Goal: Task Accomplishment & Management: Use online tool/utility

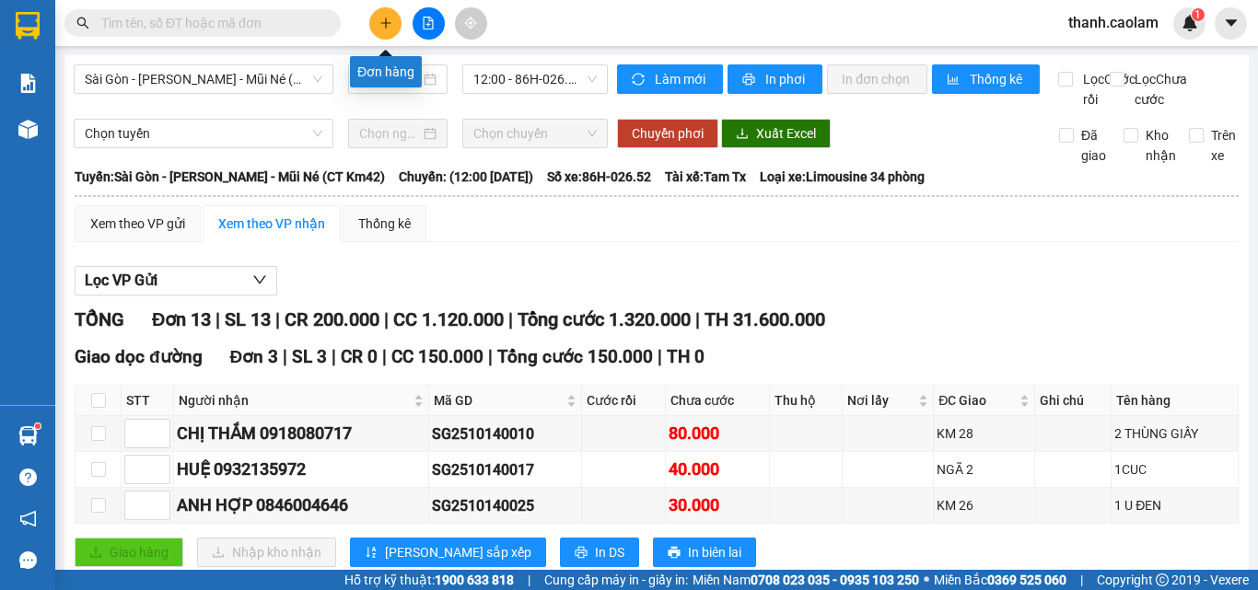
click at [382, 34] on button at bounding box center [385, 23] width 32 height 32
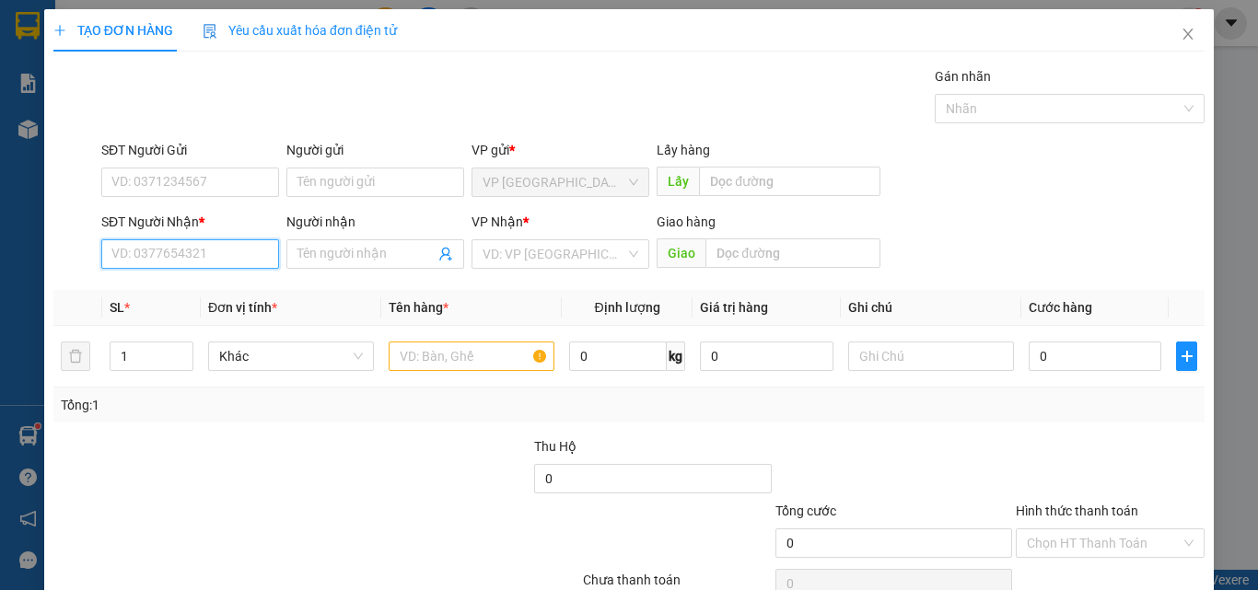
click at [201, 255] on input "SĐT Người Nhận *" at bounding box center [190, 253] width 178 height 29
type input "0903613782"
click at [211, 285] on div "0903613782 - CƯỜNG" at bounding box center [188, 291] width 154 height 20
type input "CƯỜNG"
type input "0903613782"
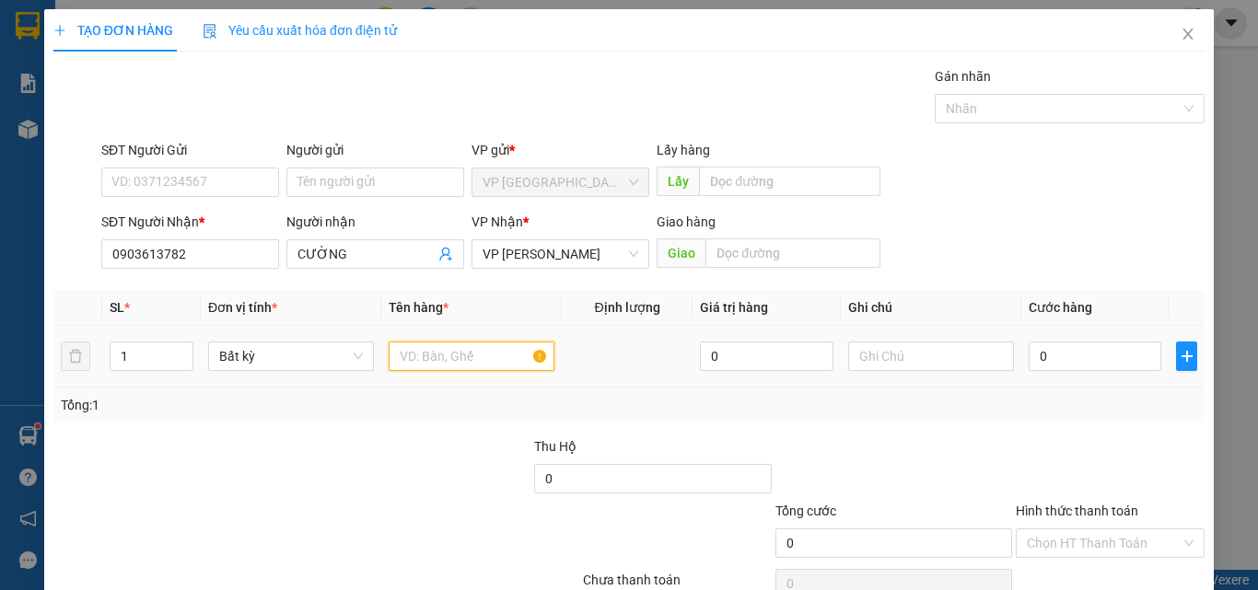
click at [447, 347] on input "text" at bounding box center [472, 356] width 166 height 29
type input "1 BOC"
click at [1049, 352] on input "0" at bounding box center [1095, 356] width 133 height 29
type input "3"
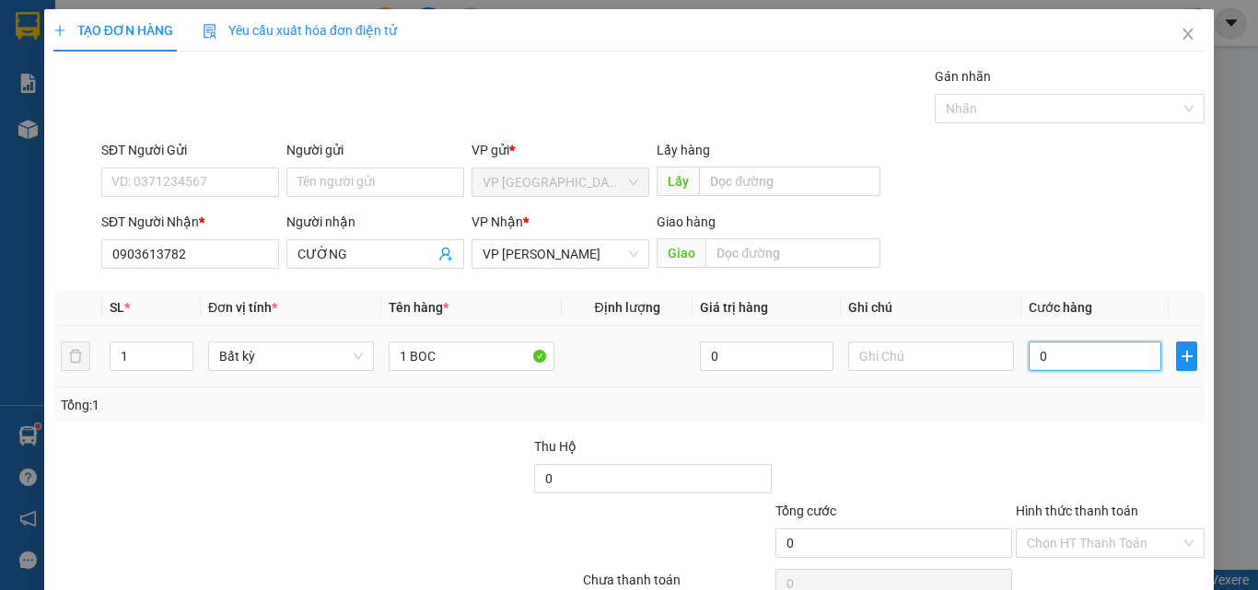
type input "3"
type input "30"
type input "30.000"
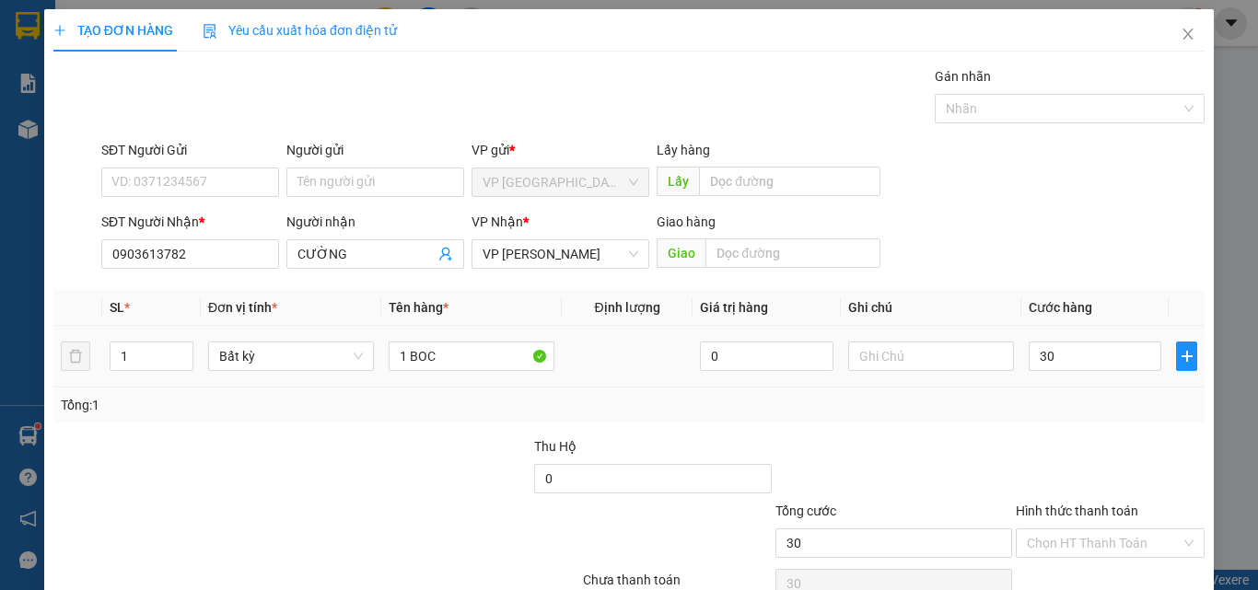
type input "30.000"
click at [1069, 403] on div "Tổng: 1" at bounding box center [629, 405] width 1136 height 20
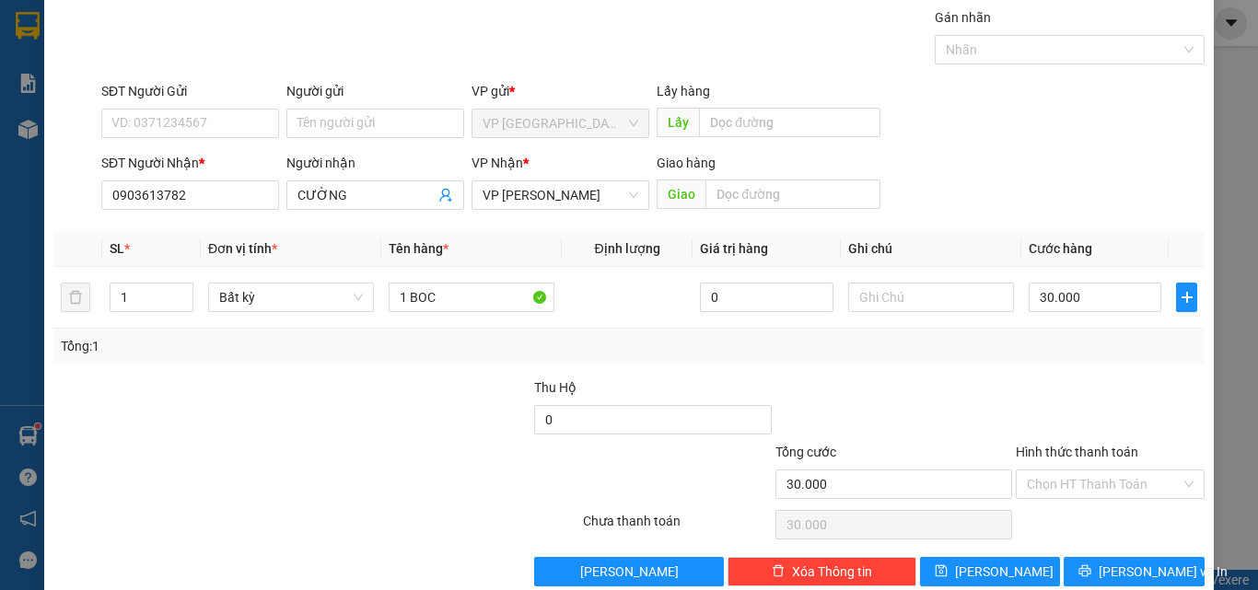
scroll to position [91, 0]
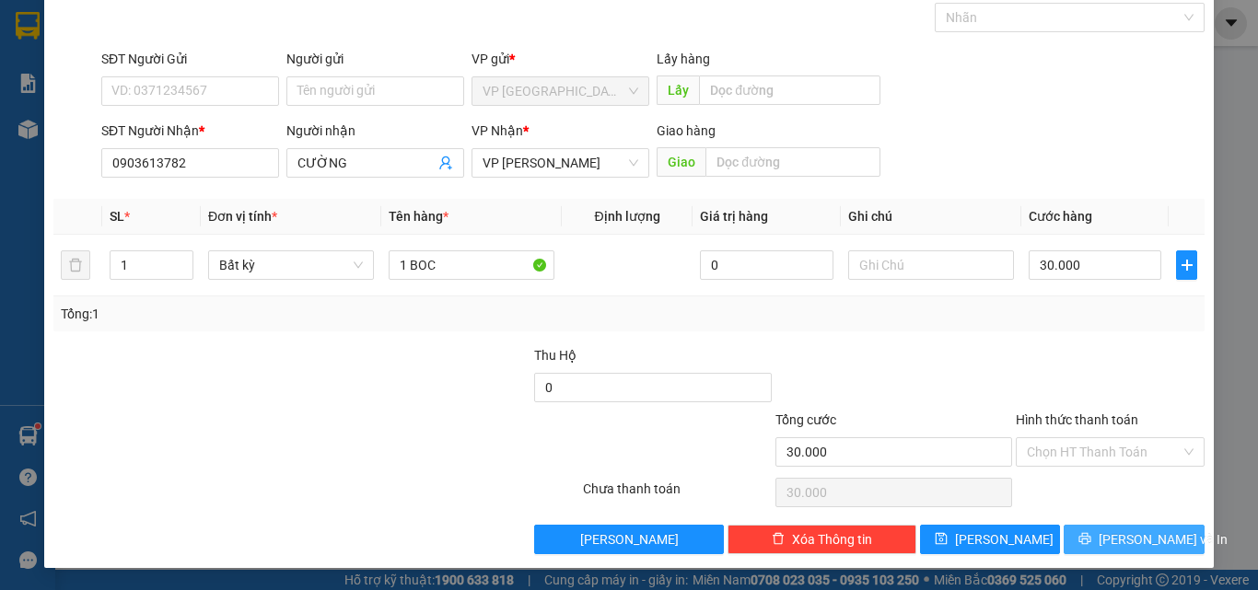
click at [1146, 535] on span "[PERSON_NAME] và In" at bounding box center [1163, 539] width 129 height 20
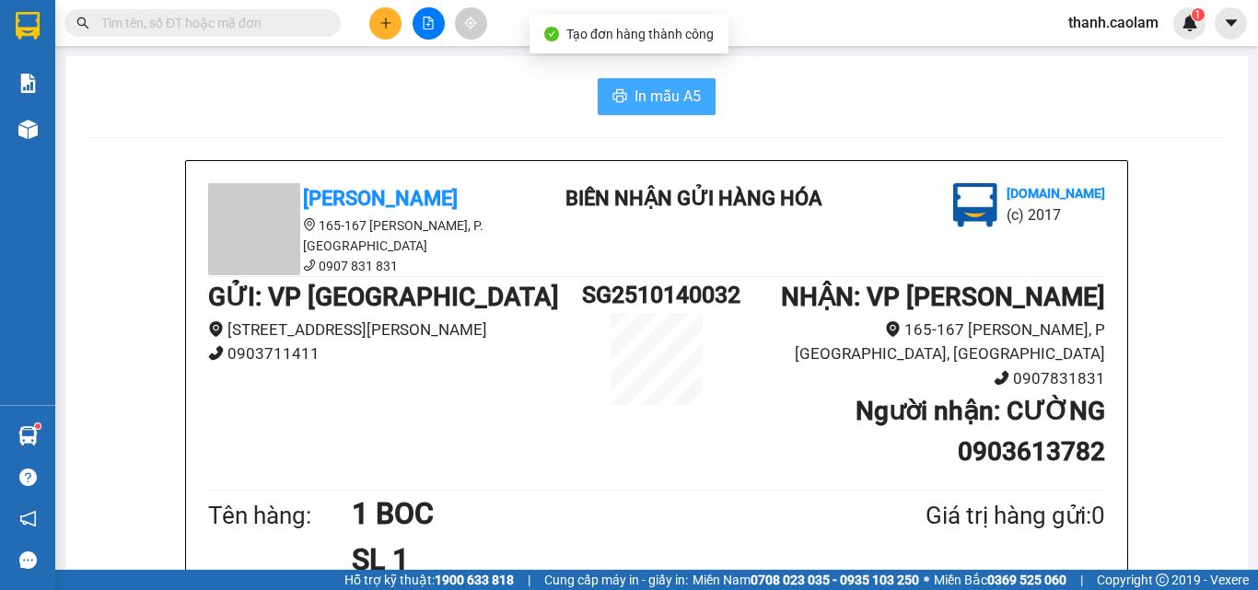
click at [664, 106] on span "In mẫu A5" at bounding box center [667, 96] width 66 height 23
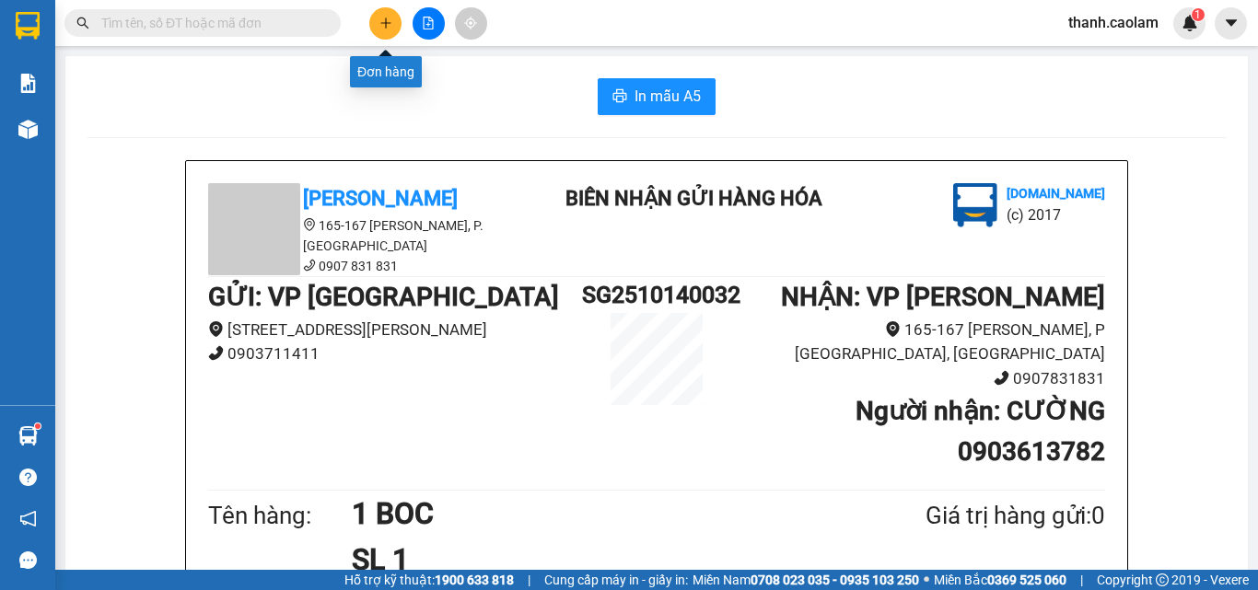
click at [376, 29] on button at bounding box center [385, 23] width 32 height 32
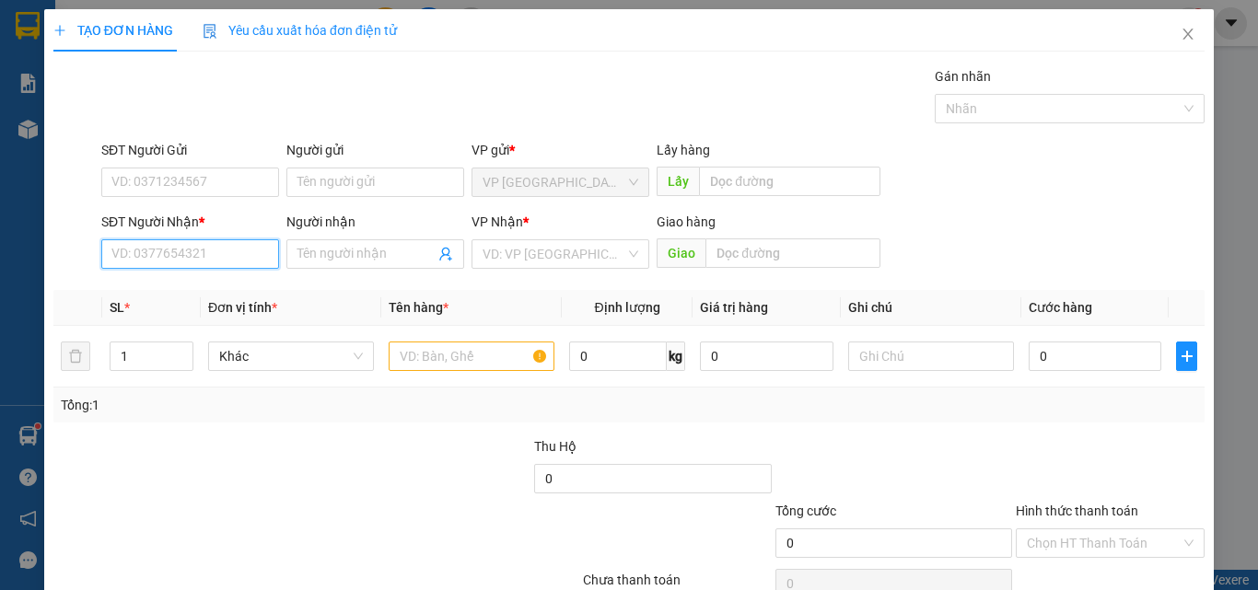
click at [207, 245] on input "SĐT Người Nhận *" at bounding box center [190, 253] width 178 height 29
type input "0385498084"
click at [204, 278] on div "0385498084 - CONG" at bounding box center [188, 290] width 176 height 29
type input "CONG"
type input "0385498084"
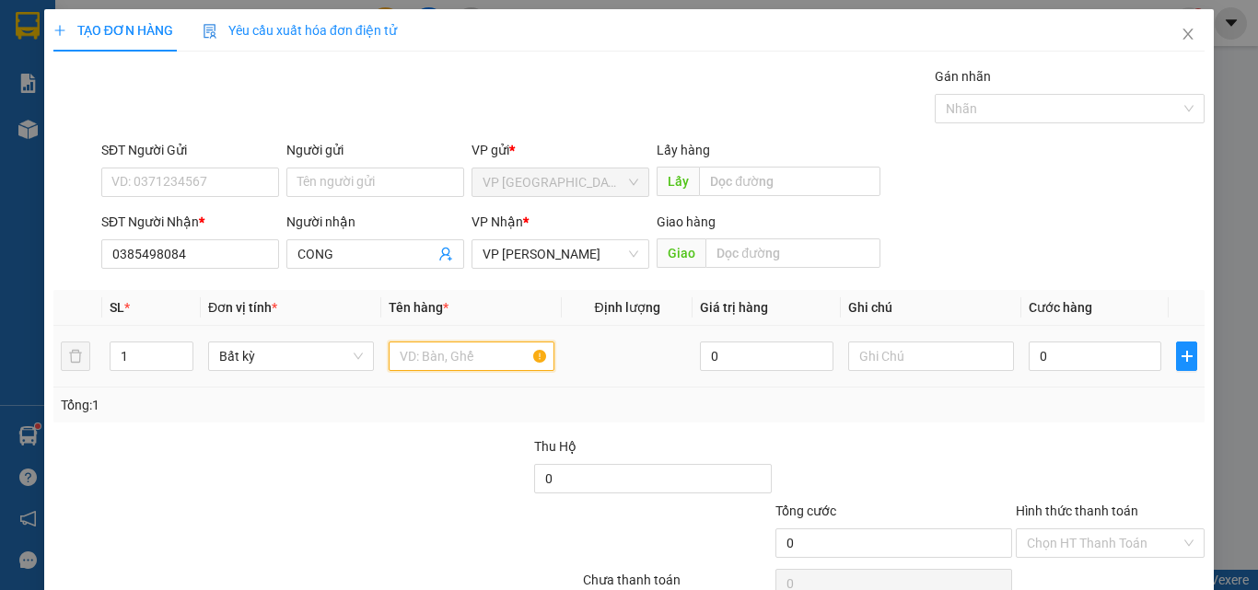
click at [453, 367] on input "text" at bounding box center [472, 356] width 166 height 29
type input "1 BOC"
click at [1072, 363] on input "0" at bounding box center [1095, 356] width 133 height 29
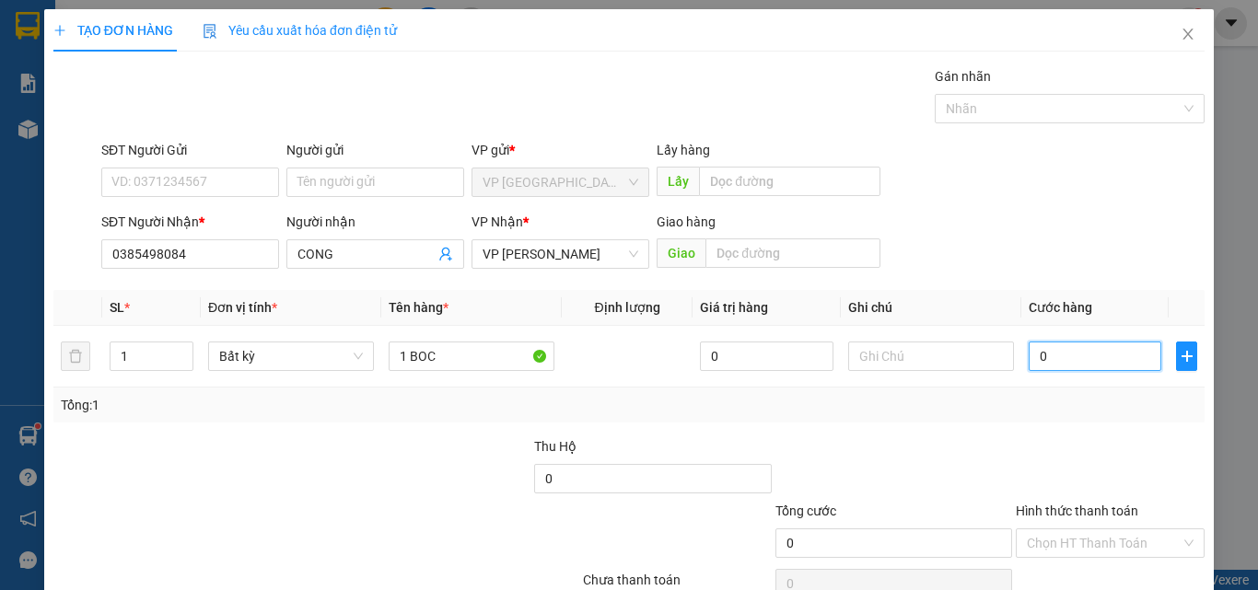
type input "3"
type input "30"
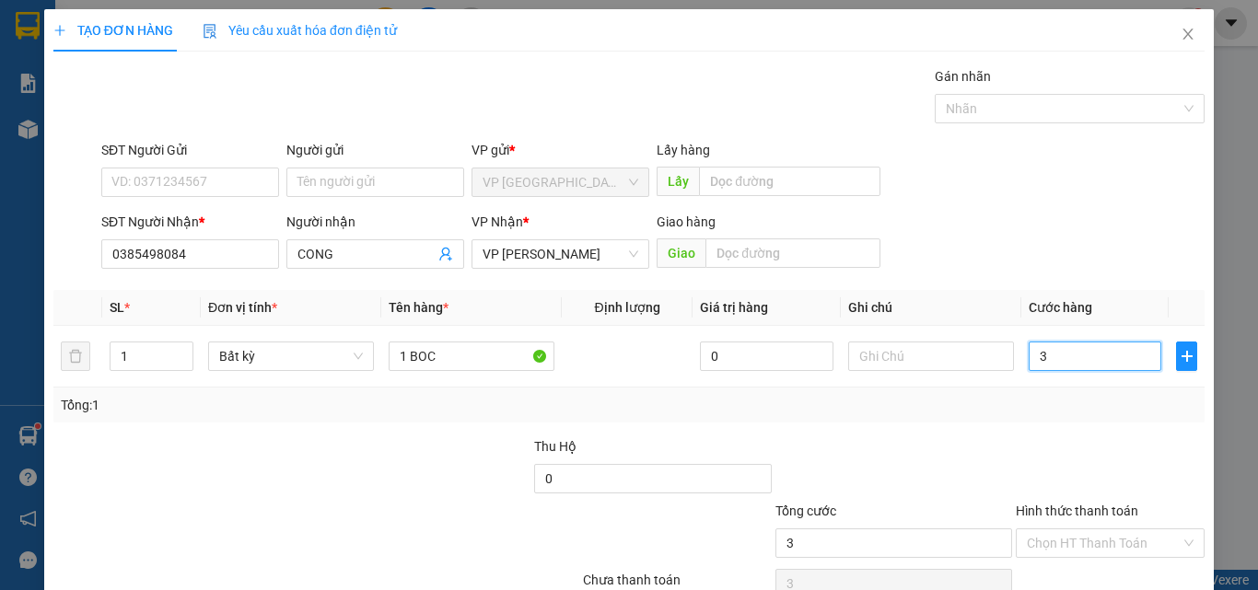
type input "30"
type input "30.000"
click at [1083, 456] on div at bounding box center [1110, 468] width 192 height 64
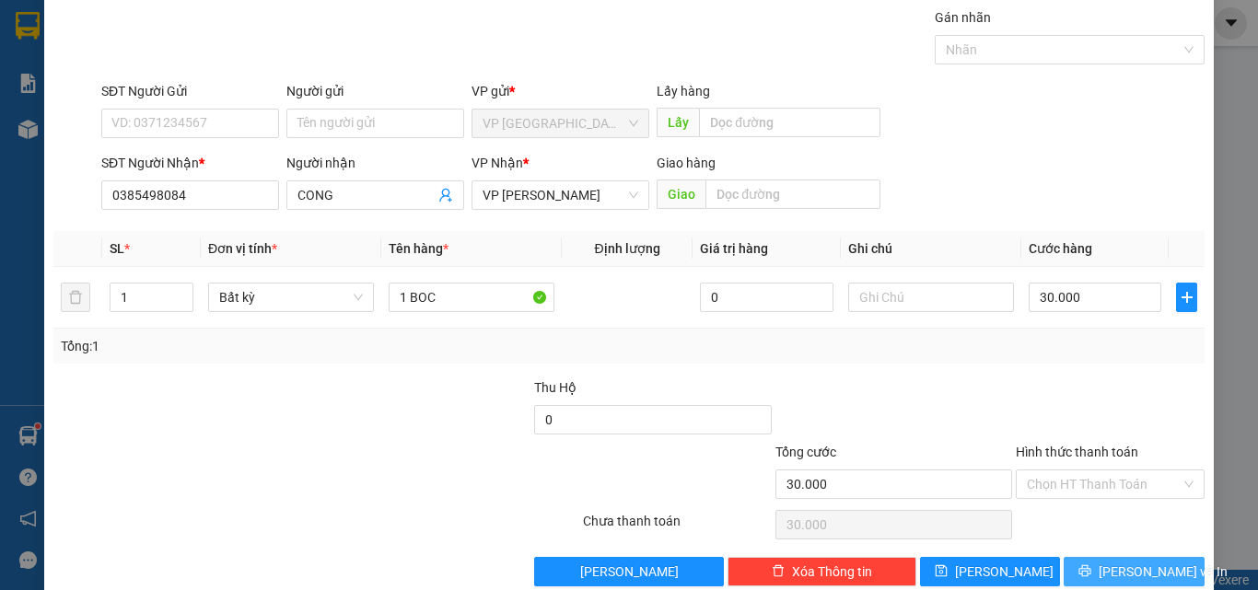
scroll to position [91, 0]
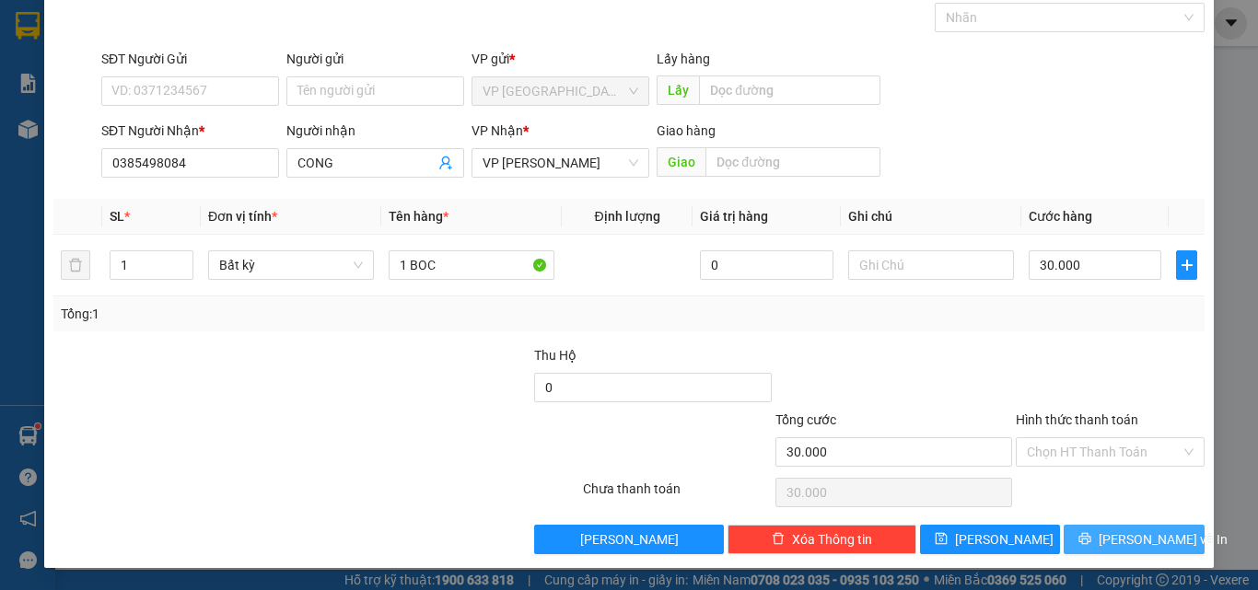
click at [1116, 539] on span "[PERSON_NAME] và In" at bounding box center [1163, 539] width 129 height 20
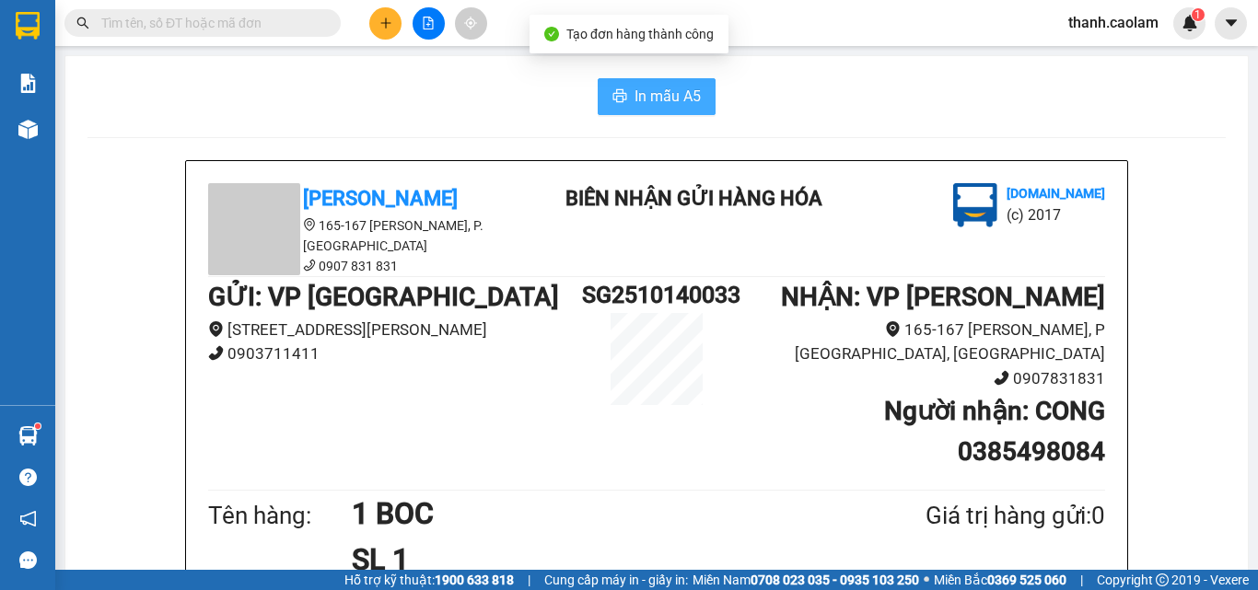
click at [643, 99] on span "In mẫu A5" at bounding box center [667, 96] width 66 height 23
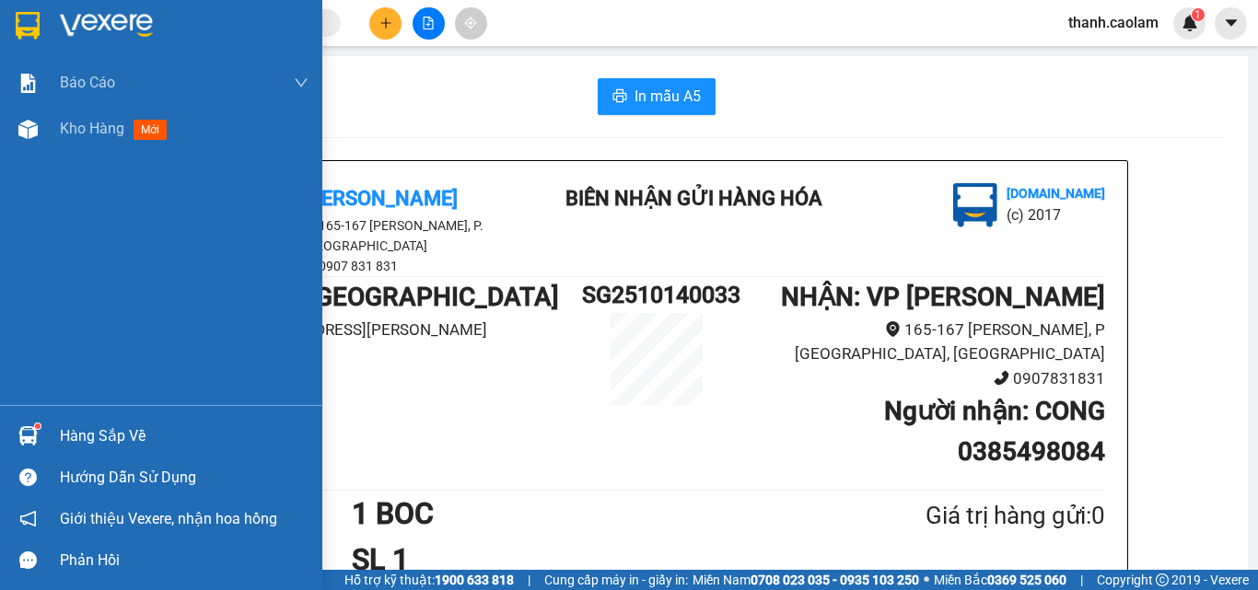
click at [21, 23] on img at bounding box center [28, 26] width 24 height 28
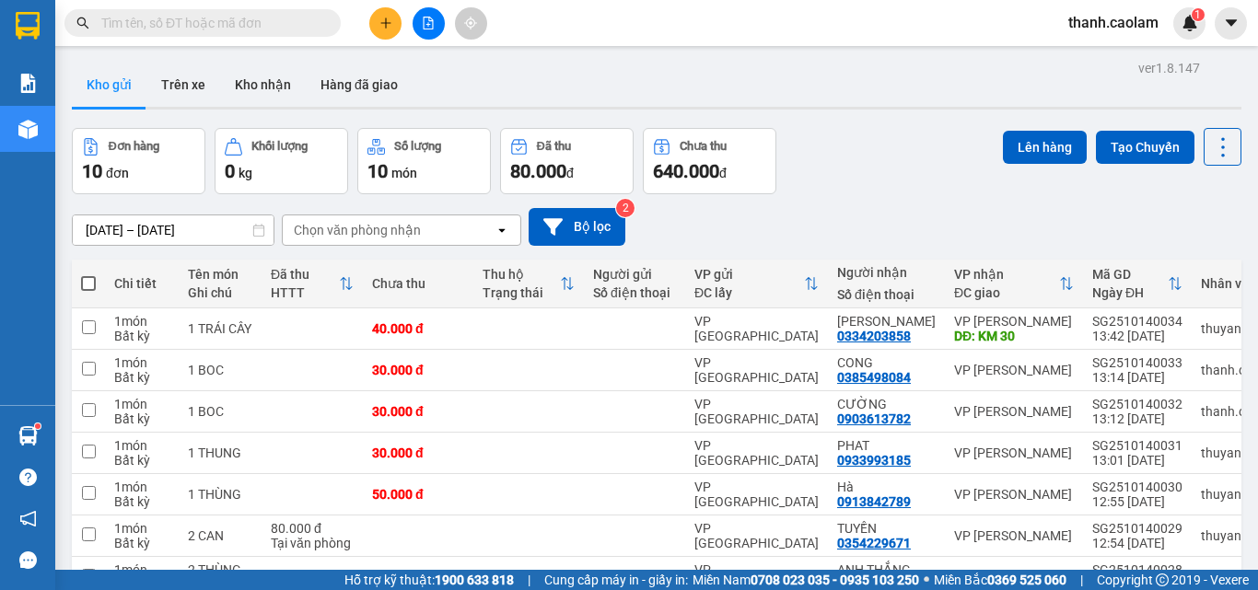
click at [89, 280] on span at bounding box center [88, 283] width 15 height 15
click at [88, 274] on input "checkbox" at bounding box center [88, 274] width 0 height 0
checkbox input "true"
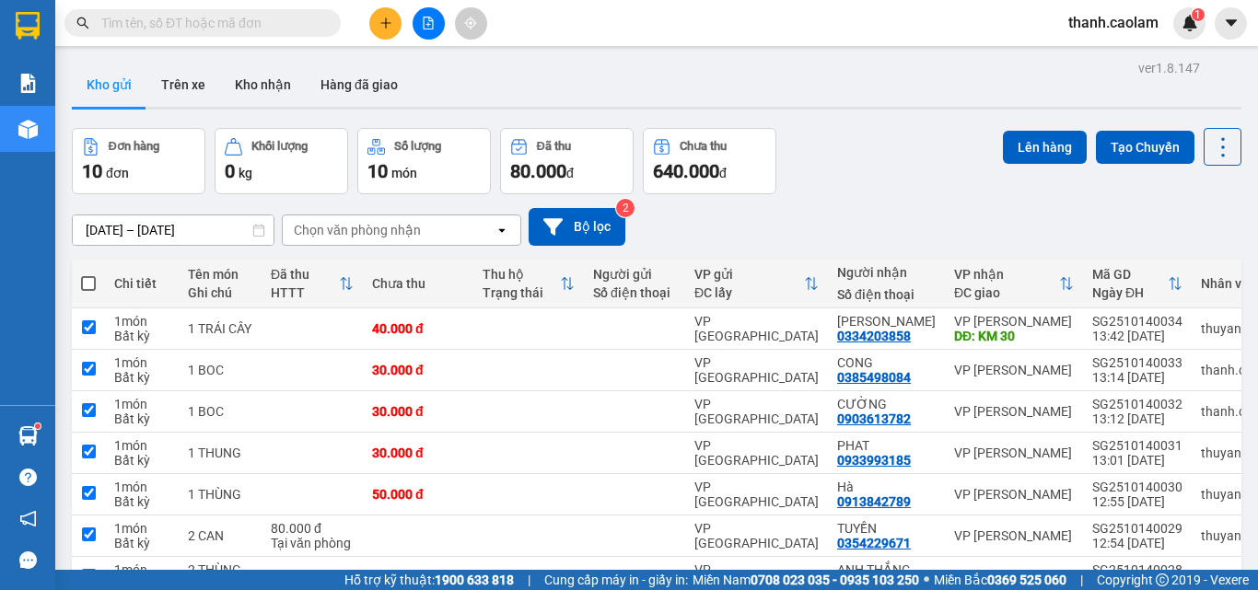
checkbox input "true"
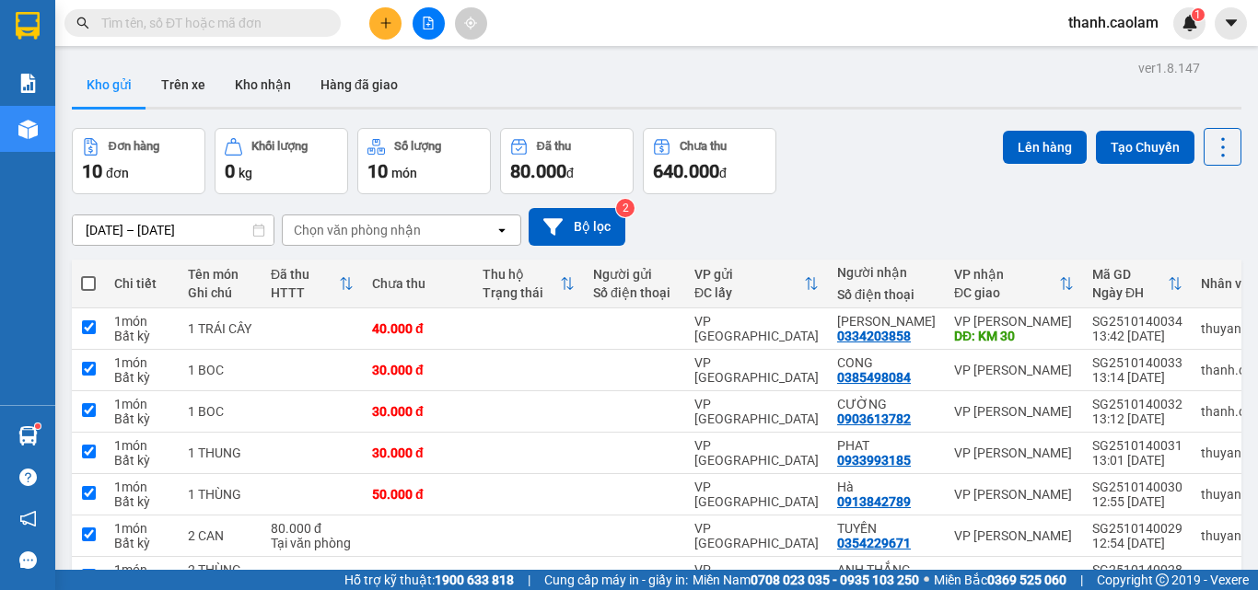
checkbox input "true"
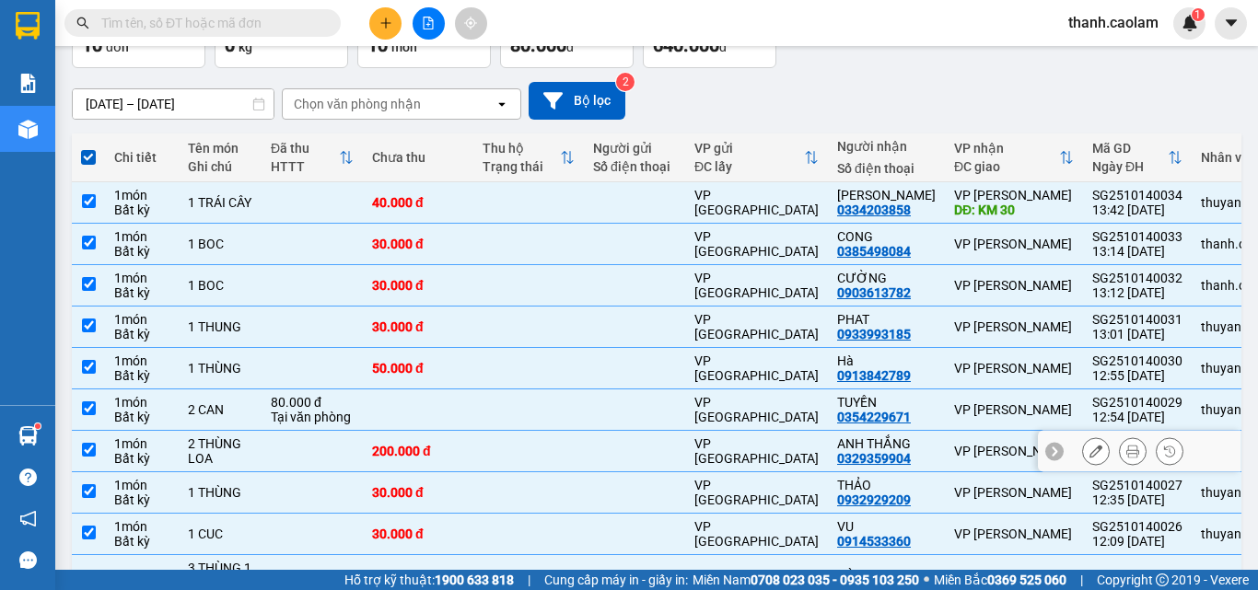
scroll to position [250, 0]
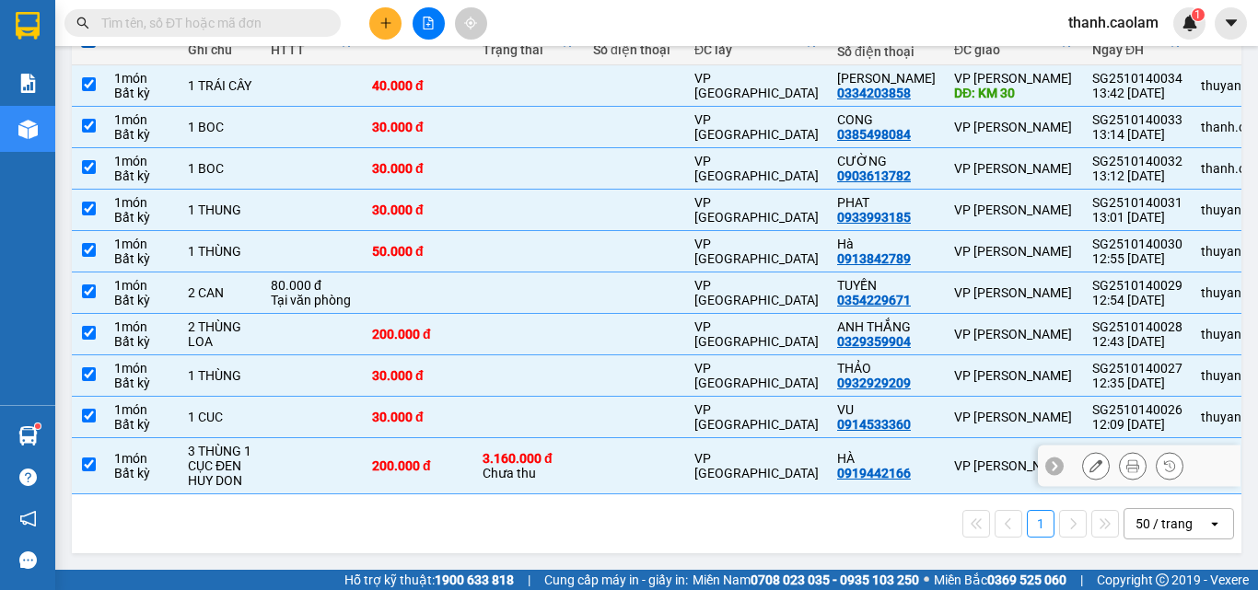
drag, startPoint x: 90, startPoint y: 456, endPoint x: 91, endPoint y: 366, distance: 90.2
click at [89, 458] on input "checkbox" at bounding box center [89, 465] width 14 height 14
checkbox input "false"
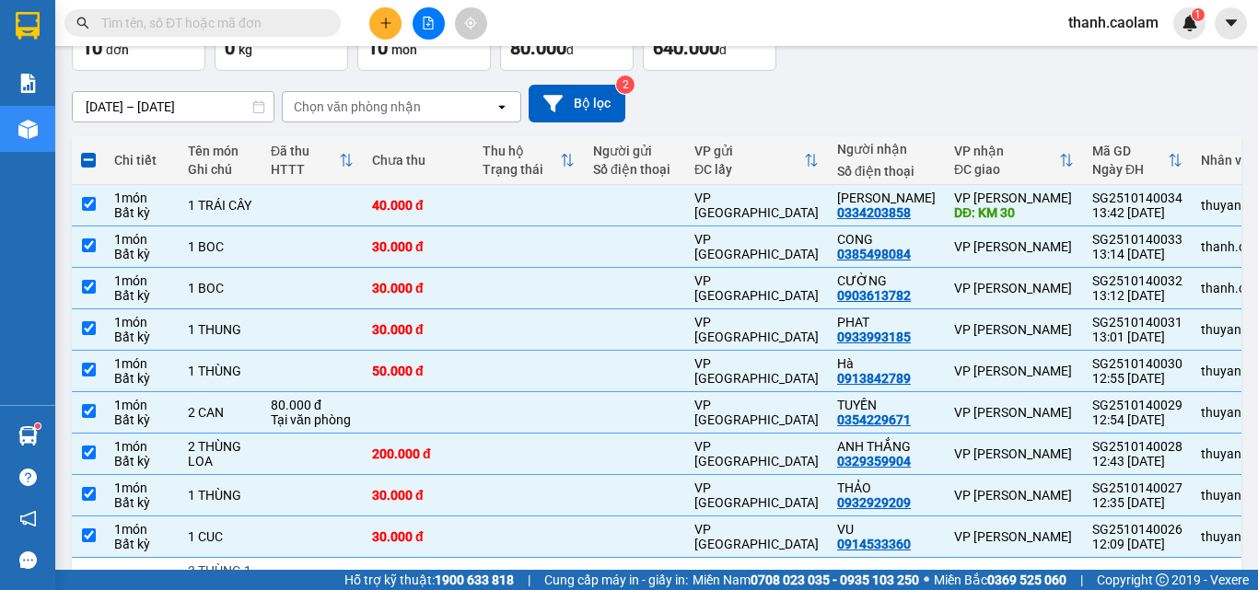
scroll to position [0, 0]
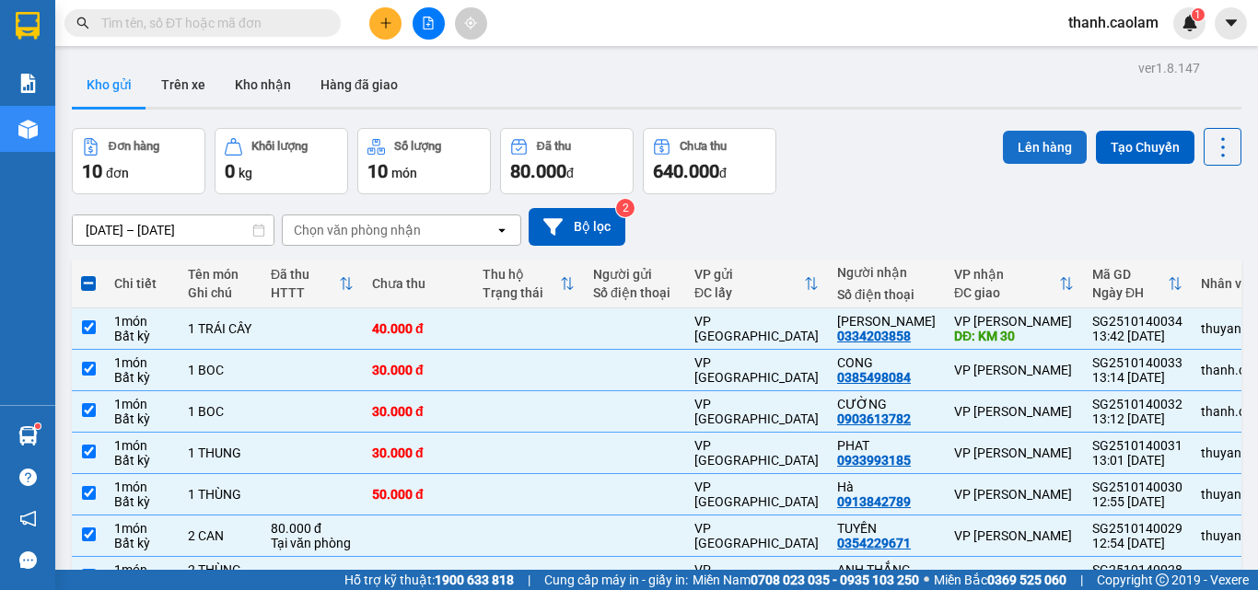
click at [1019, 150] on button "Lên hàng" at bounding box center [1045, 147] width 84 height 33
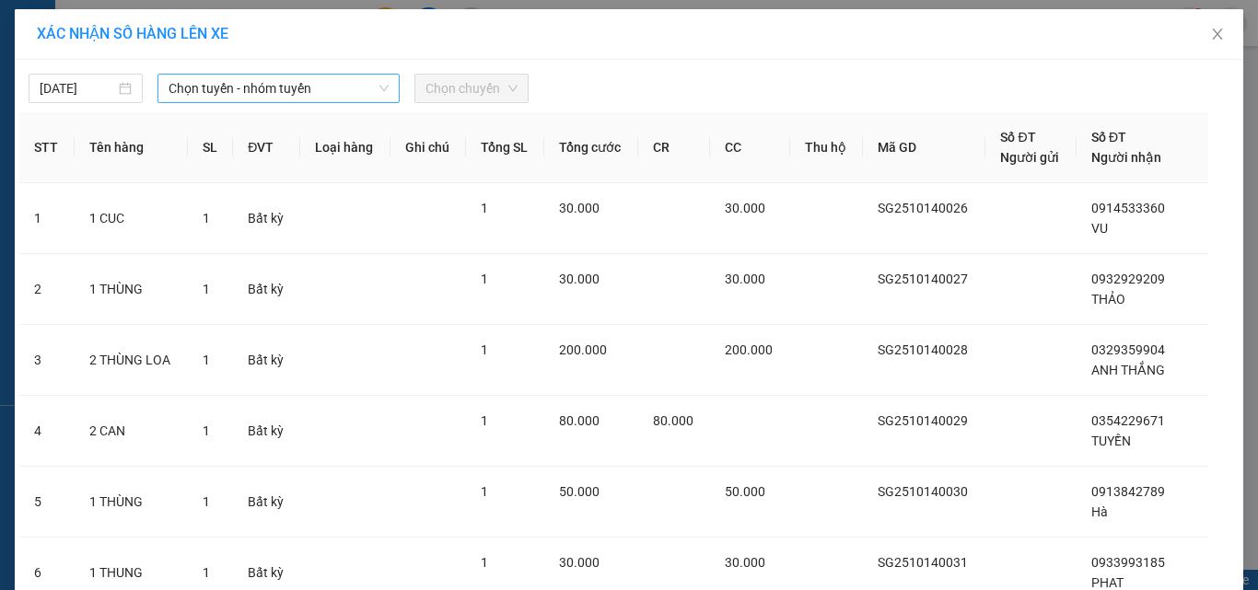
click at [320, 89] on span "Chọn tuyến - nhóm tuyến" at bounding box center [279, 89] width 220 height 28
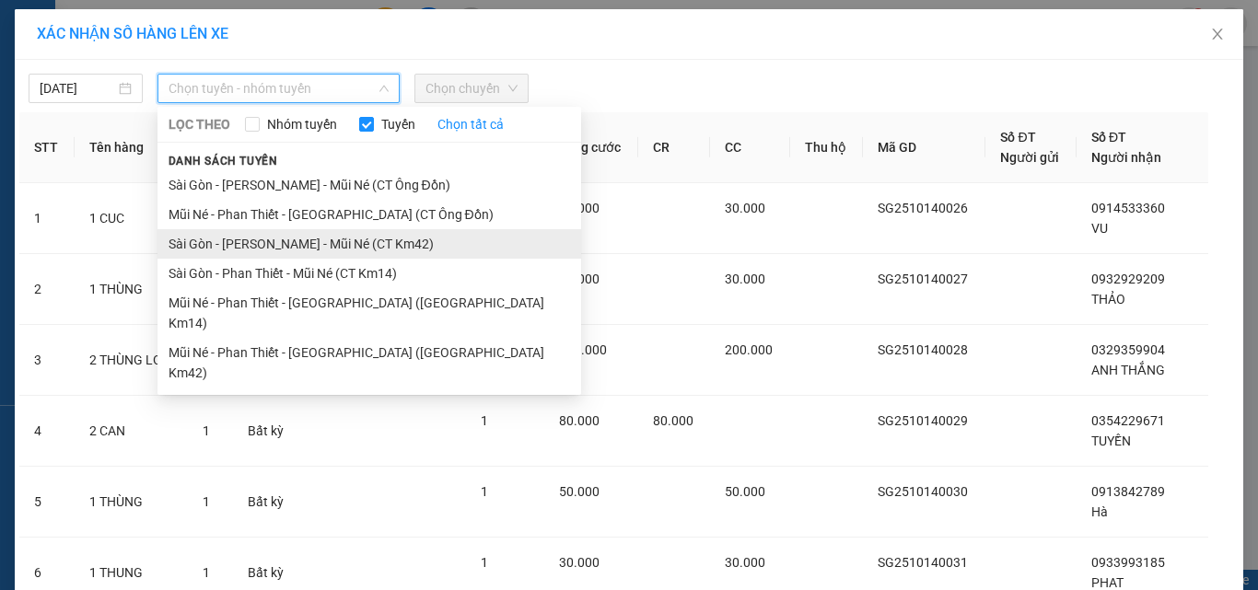
click at [332, 250] on li "Sài Gòn - [PERSON_NAME] - Mũi Né (CT Km42)" at bounding box center [369, 243] width 424 height 29
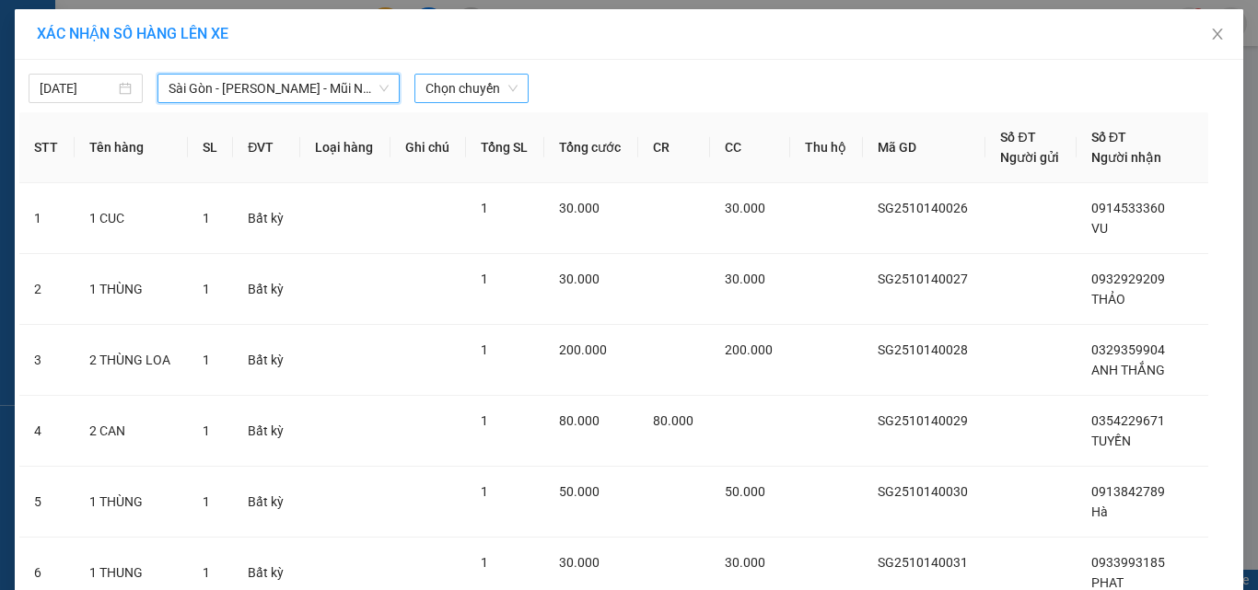
click at [446, 93] on span "Chọn chuyến" at bounding box center [471, 89] width 92 height 28
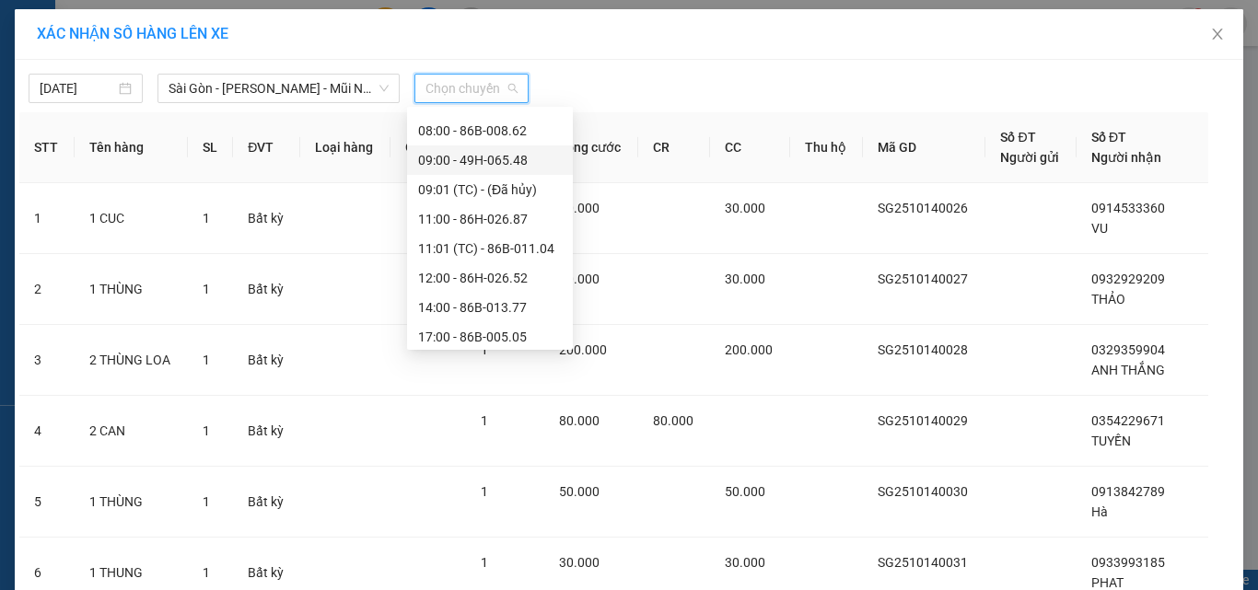
scroll to position [184, 0]
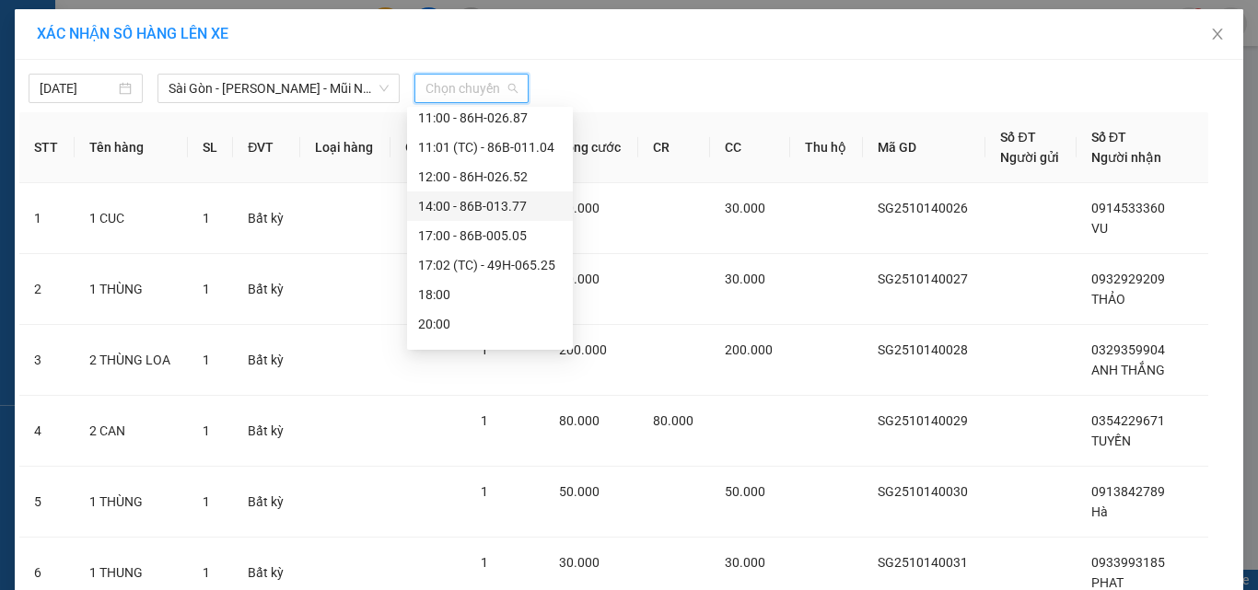
click at [471, 208] on div "14:00 - 86B-013.77" at bounding box center [490, 206] width 144 height 20
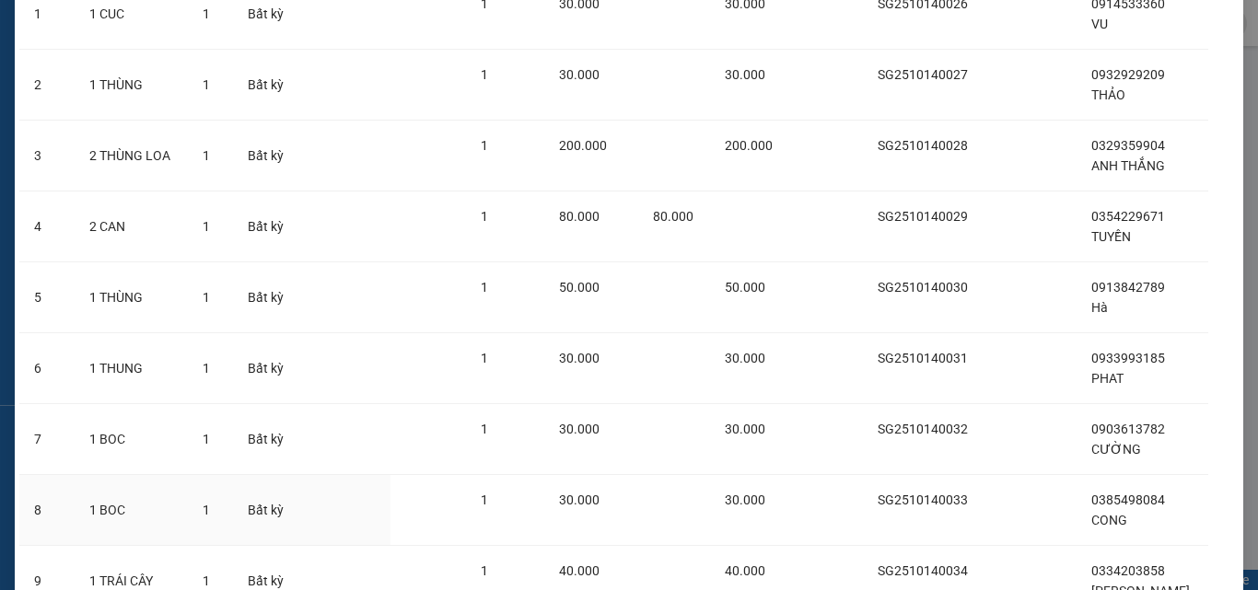
scroll to position [377, 0]
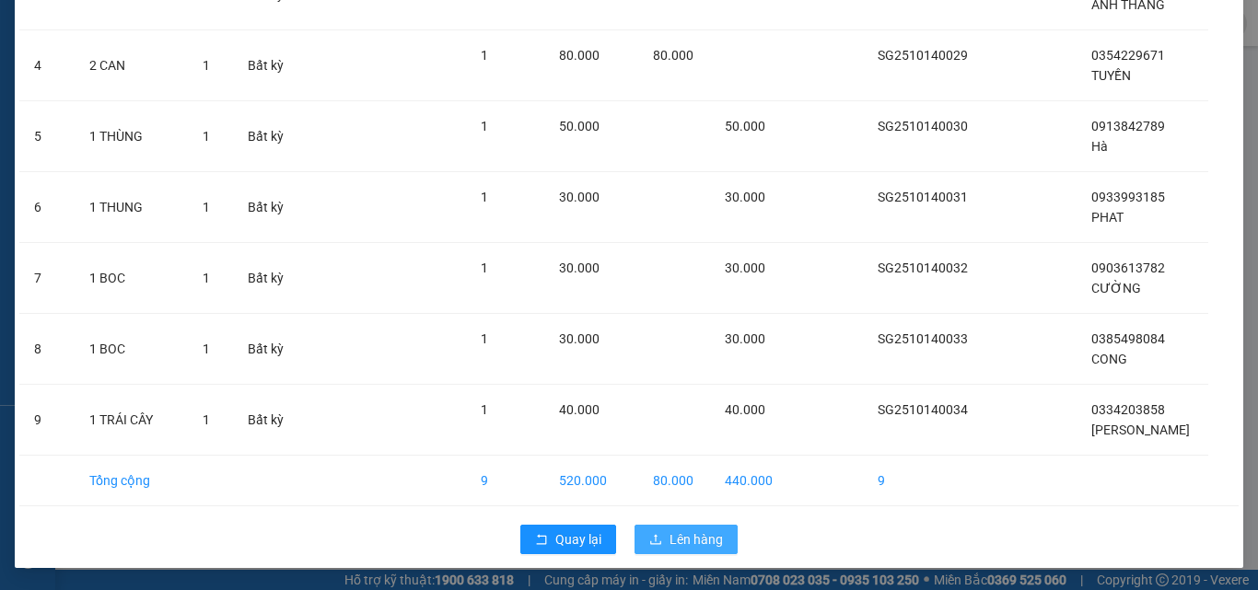
drag, startPoint x: 707, startPoint y: 552, endPoint x: 697, endPoint y: 546, distance: 11.5
click at [707, 551] on button "Lên hàng" at bounding box center [685, 539] width 103 height 29
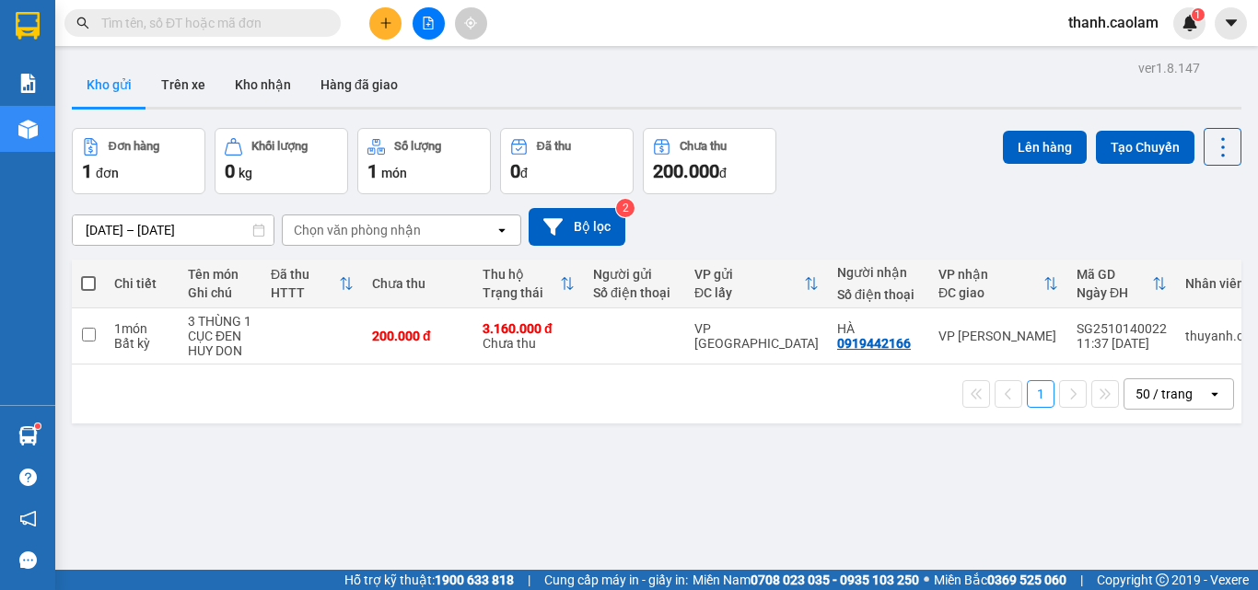
click at [424, 15] on button at bounding box center [429, 23] width 32 height 32
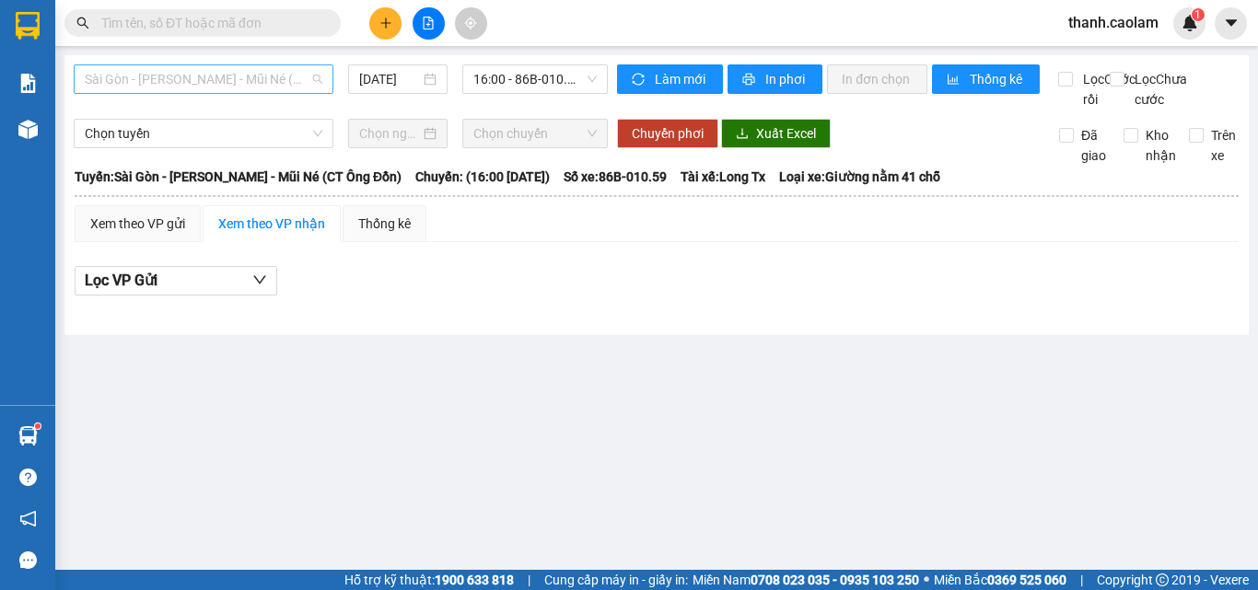
click at [291, 78] on span "Sài Gòn - [PERSON_NAME] - Mũi Né (CT Ông Đồn)" at bounding box center [204, 79] width 238 height 28
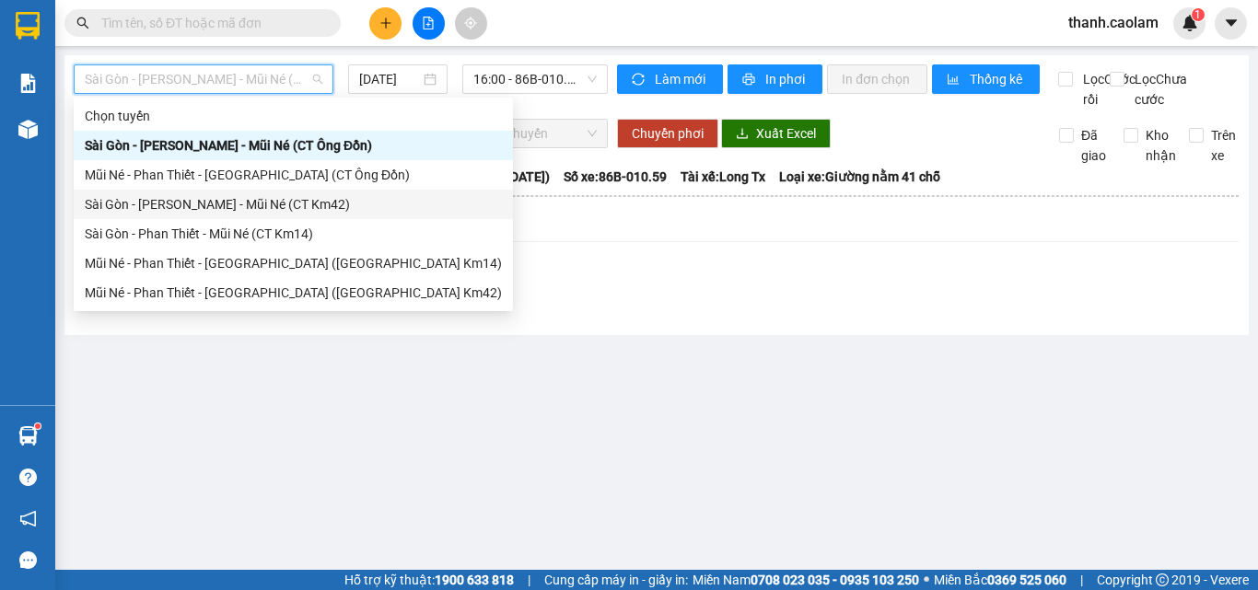
click at [262, 207] on div "Sài Gòn - [PERSON_NAME] - Mũi Né (CT Km42)" at bounding box center [293, 204] width 417 height 20
type input "[DATE]"
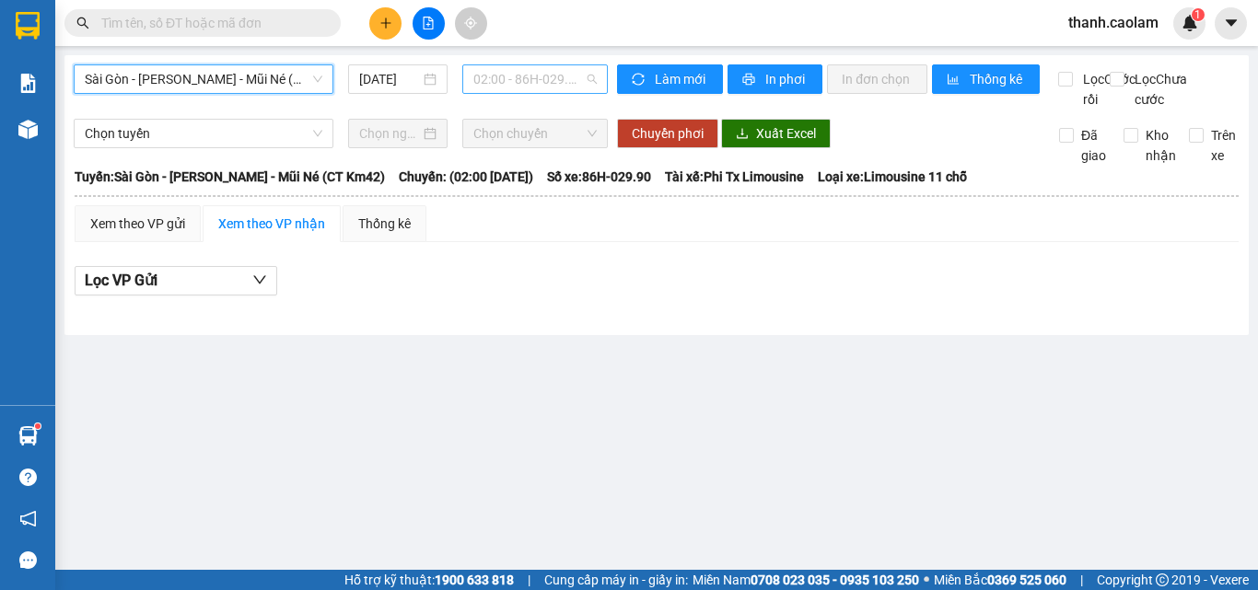
click at [525, 76] on span "02:00 - 86H-029.90" at bounding box center [534, 79] width 123 height 28
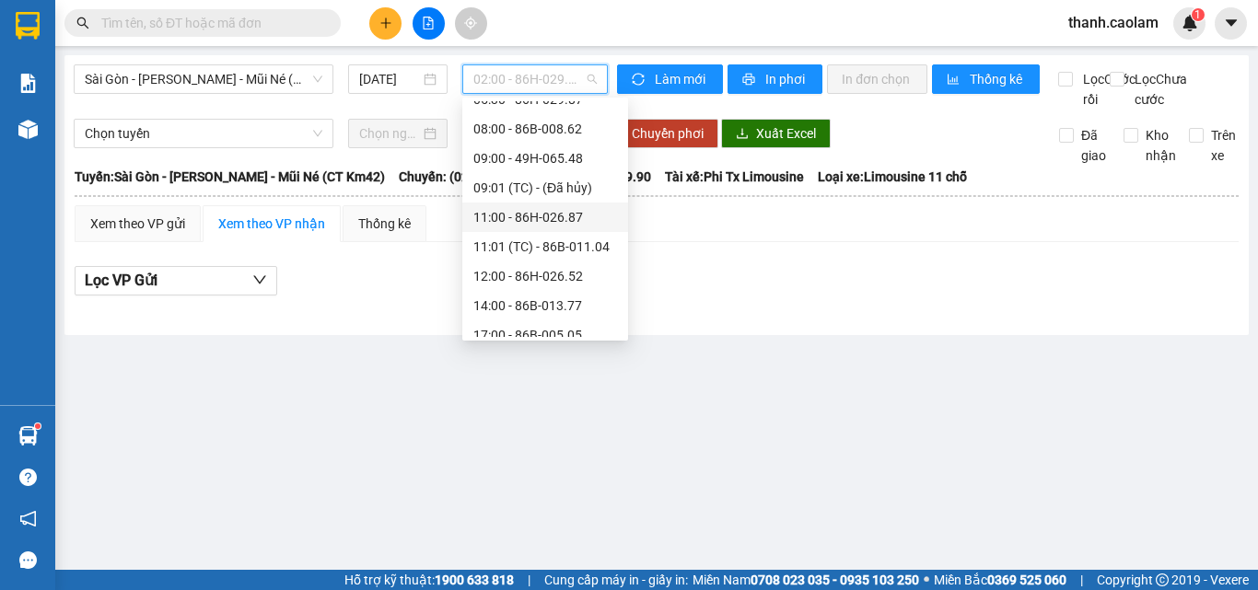
scroll to position [206, 0]
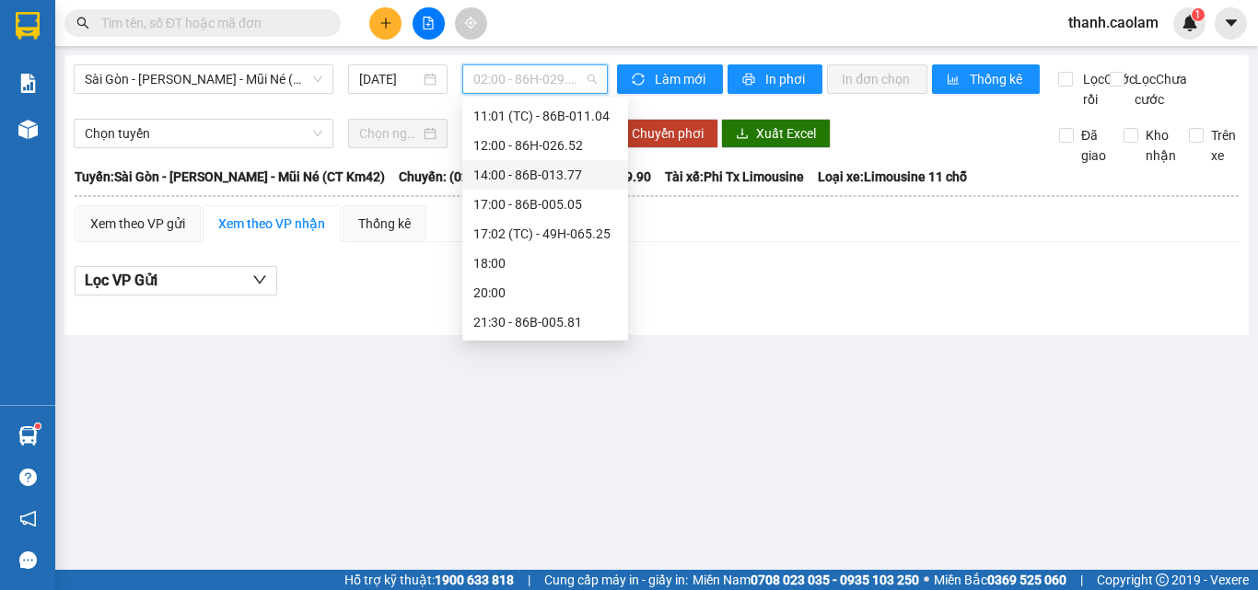
click at [520, 172] on div "14:00 - 86B-013.77" at bounding box center [545, 175] width 144 height 20
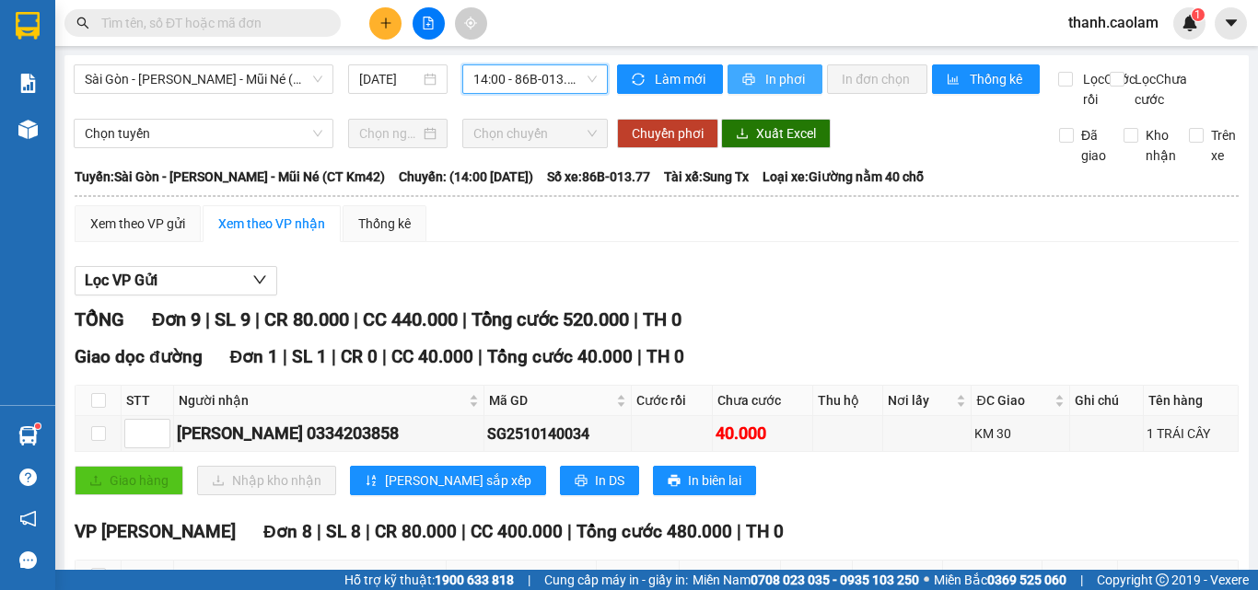
click at [749, 70] on button "In phơi" at bounding box center [774, 78] width 95 height 29
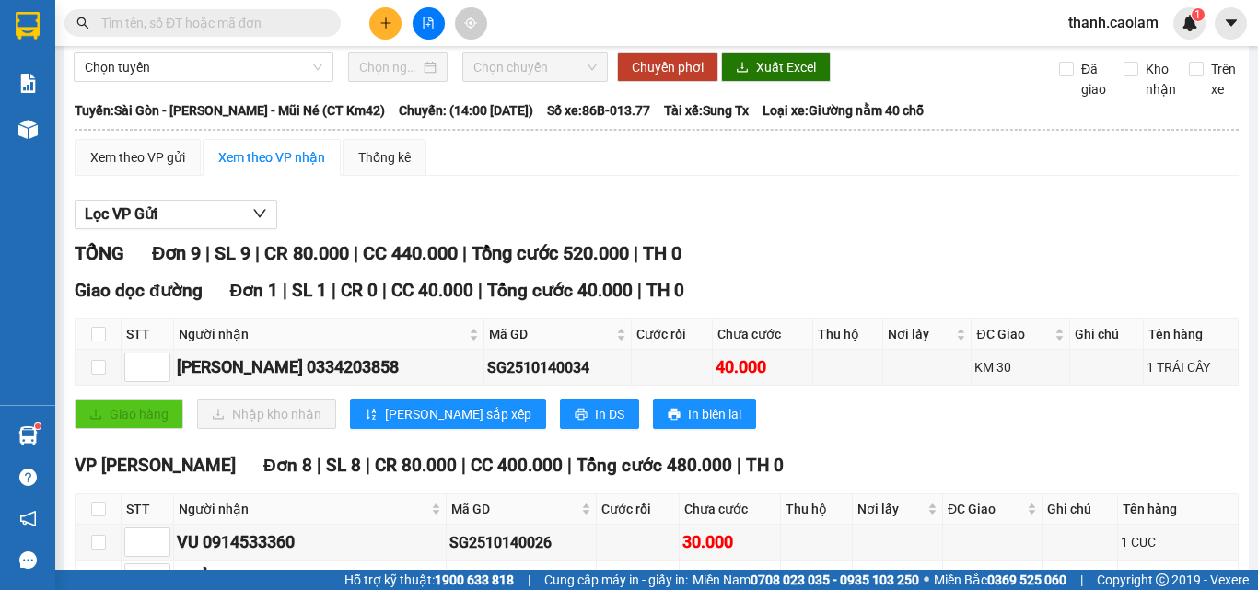
scroll to position [55, 0]
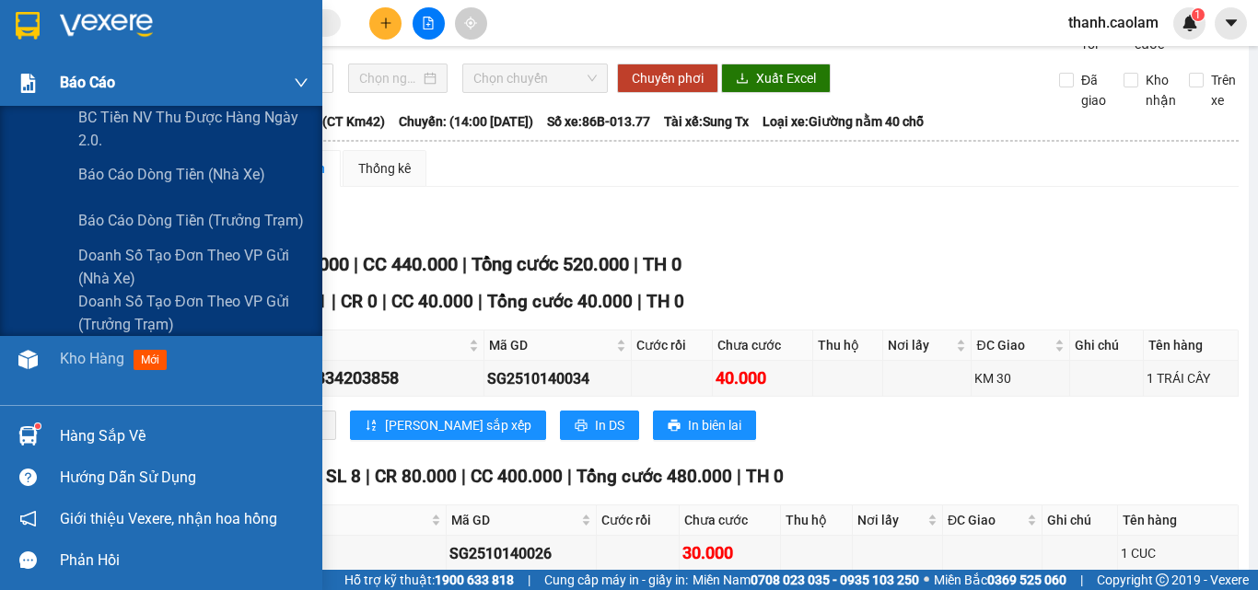
click at [67, 70] on div "Báo cáo" at bounding box center [184, 83] width 249 height 46
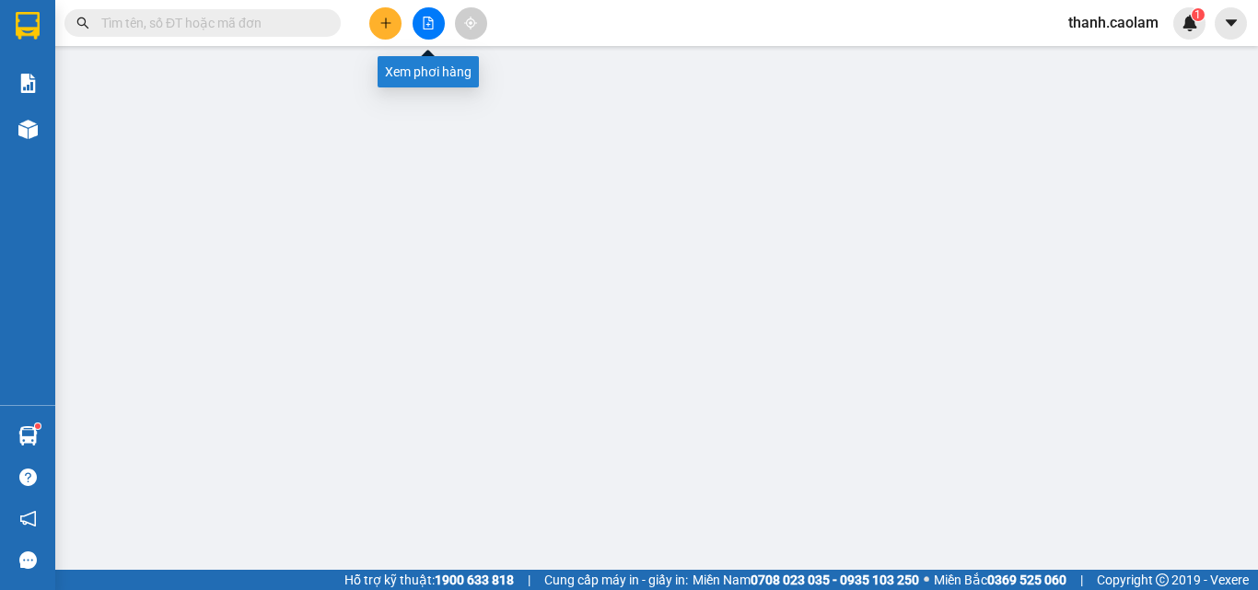
drag, startPoint x: 431, startPoint y: 26, endPoint x: 420, endPoint y: 0, distance: 28.1
click at [430, 21] on icon "file-add" at bounding box center [428, 23] width 13 height 13
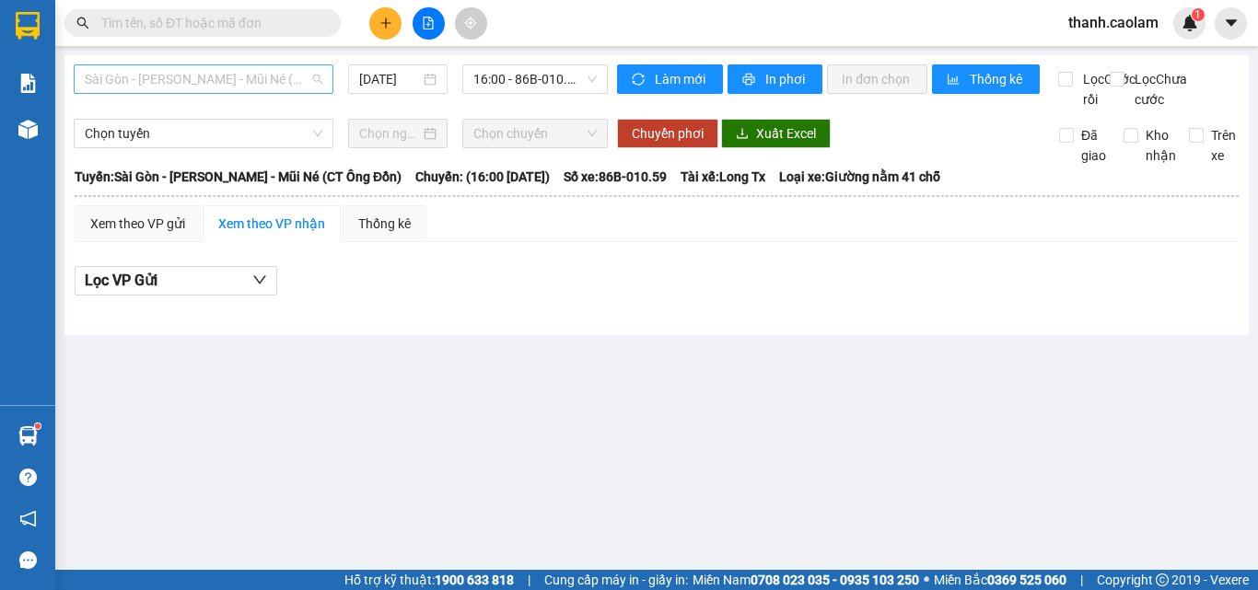
click at [277, 67] on span "Sài Gòn - [PERSON_NAME] - Mũi Né (CT Ông Đồn)" at bounding box center [204, 79] width 238 height 28
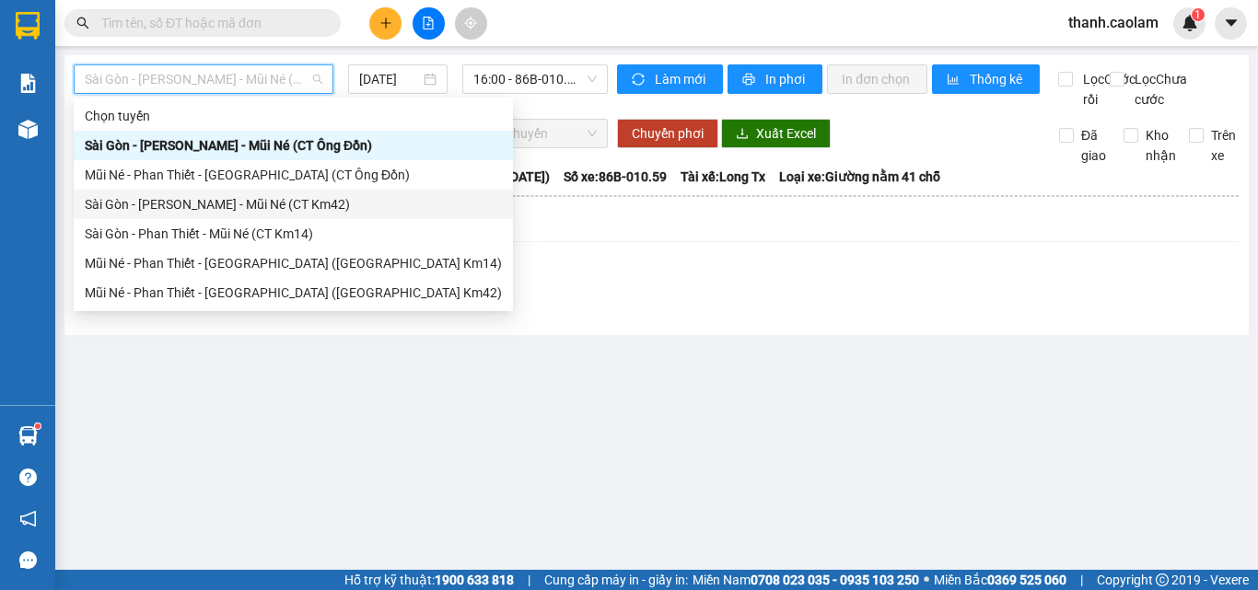
click at [251, 198] on div "Sài Gòn - [PERSON_NAME] - Mũi Né (CT Km42)" at bounding box center [293, 204] width 417 height 20
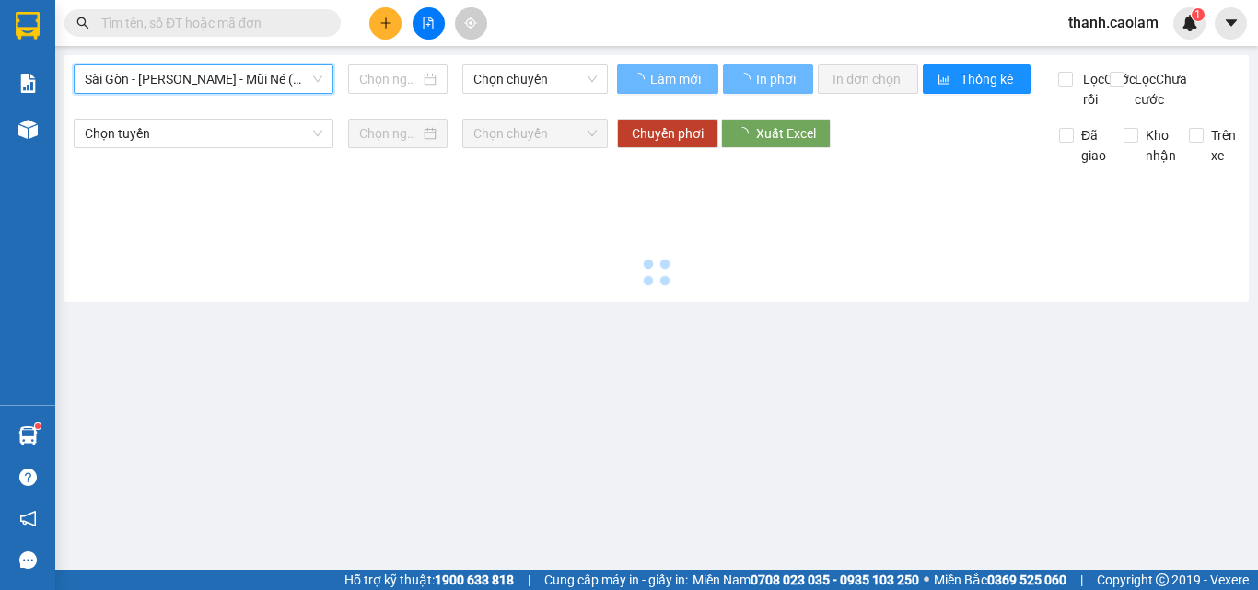
type input "[DATE]"
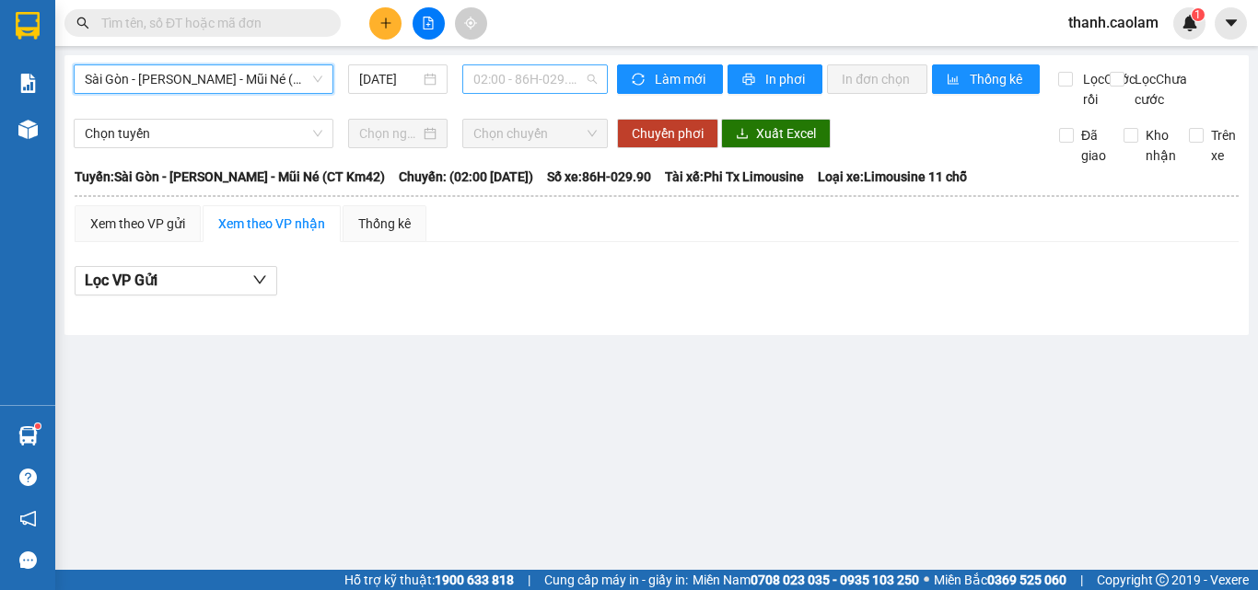
click at [517, 80] on span "02:00 - 86H-029.90" at bounding box center [534, 79] width 123 height 28
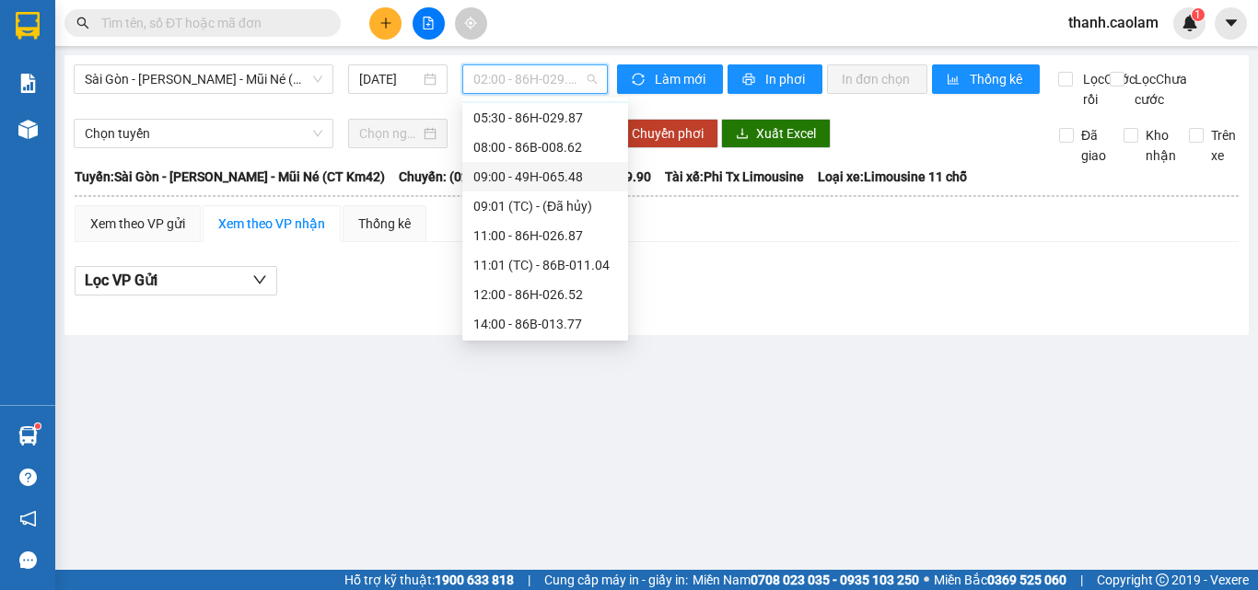
scroll to position [92, 0]
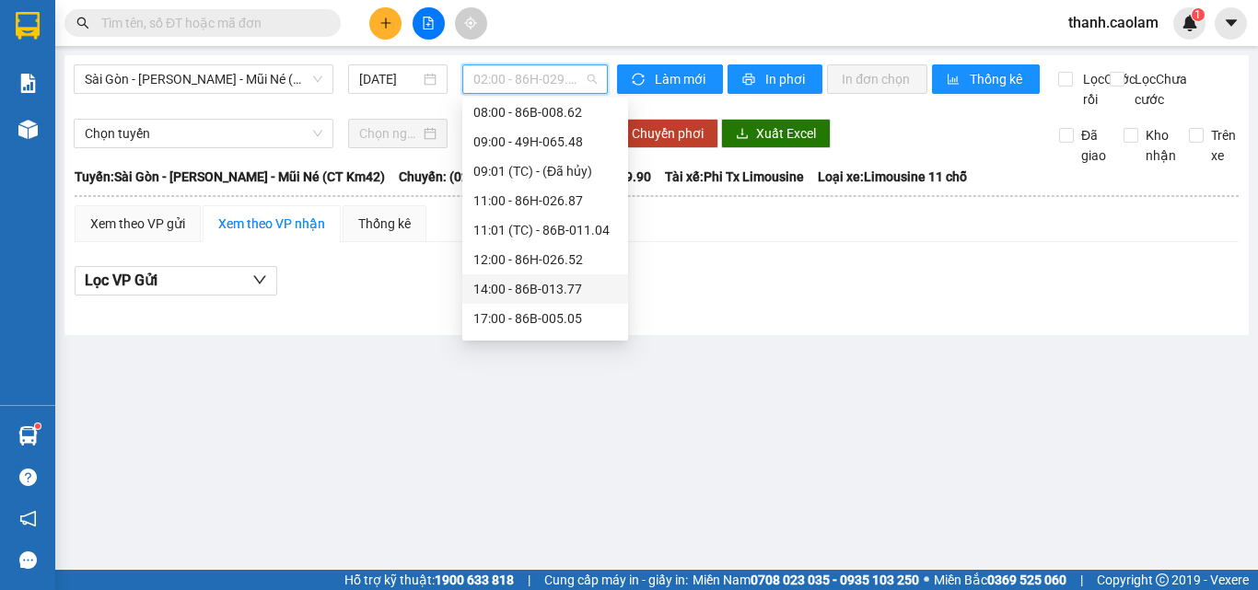
click at [538, 291] on div "14:00 - 86B-013.77" at bounding box center [545, 289] width 144 height 20
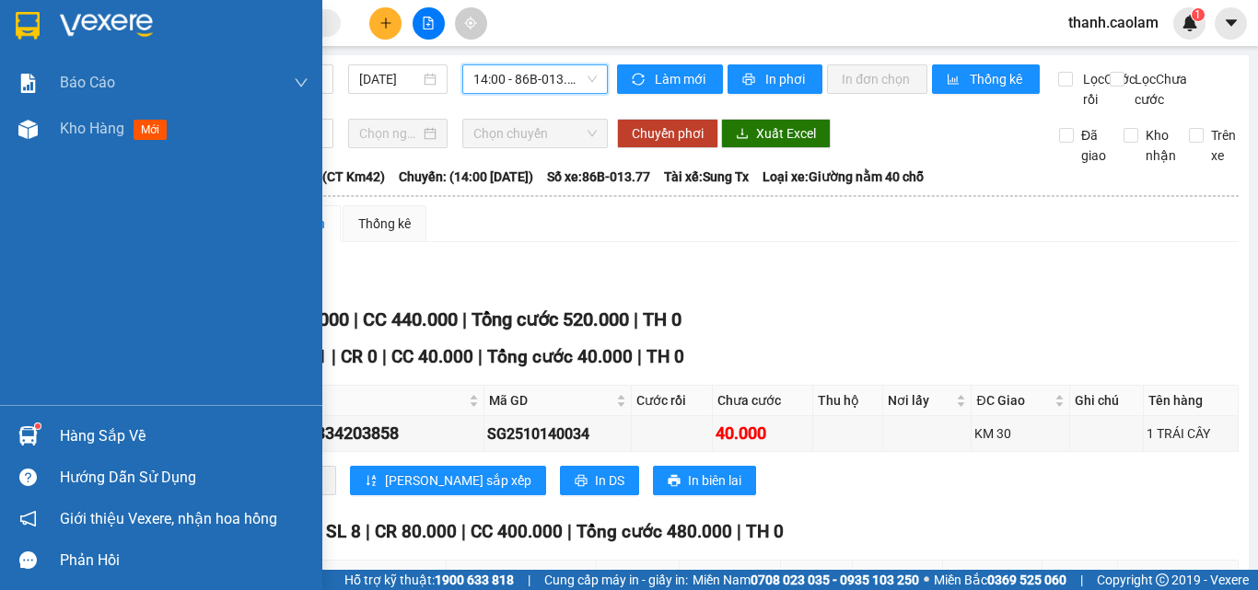
click at [38, 9] on div at bounding box center [28, 25] width 32 height 32
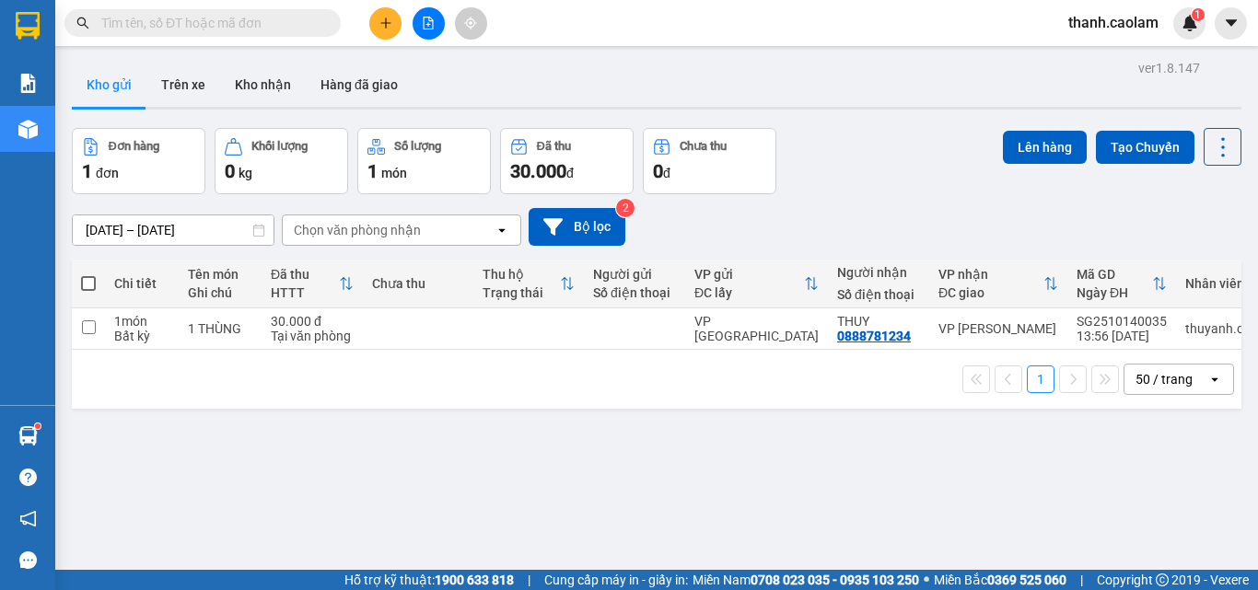
click at [86, 282] on span at bounding box center [88, 283] width 15 height 15
click at [88, 274] on input "checkbox" at bounding box center [88, 274] width 0 height 0
checkbox input "true"
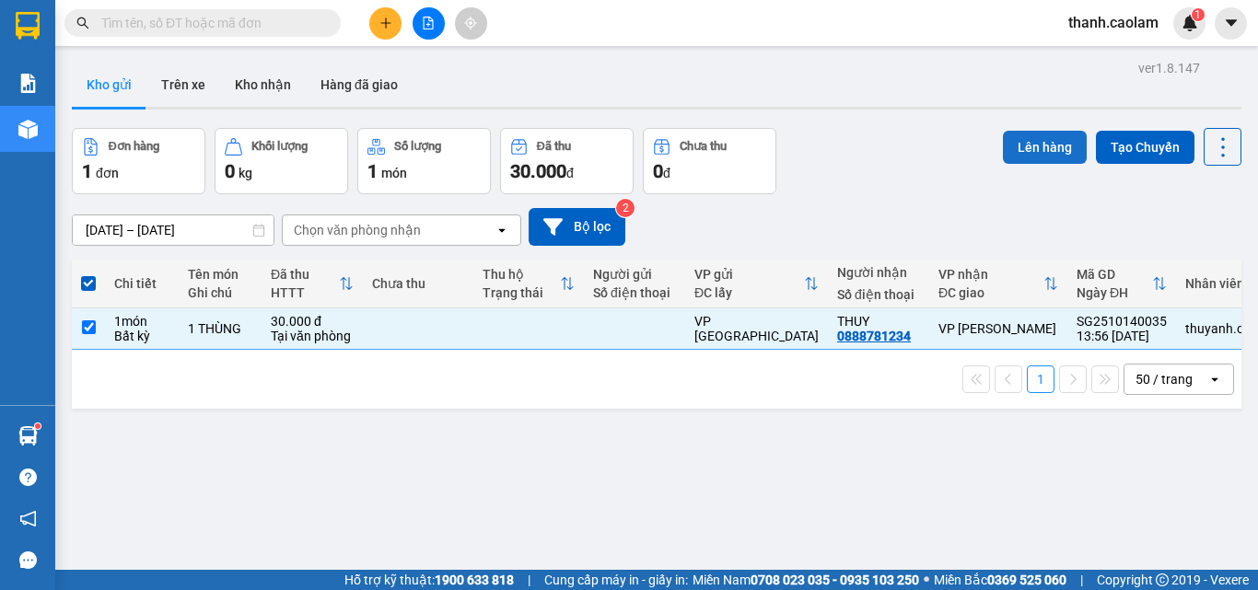
click at [1017, 147] on button "Lên hàng" at bounding box center [1045, 147] width 84 height 33
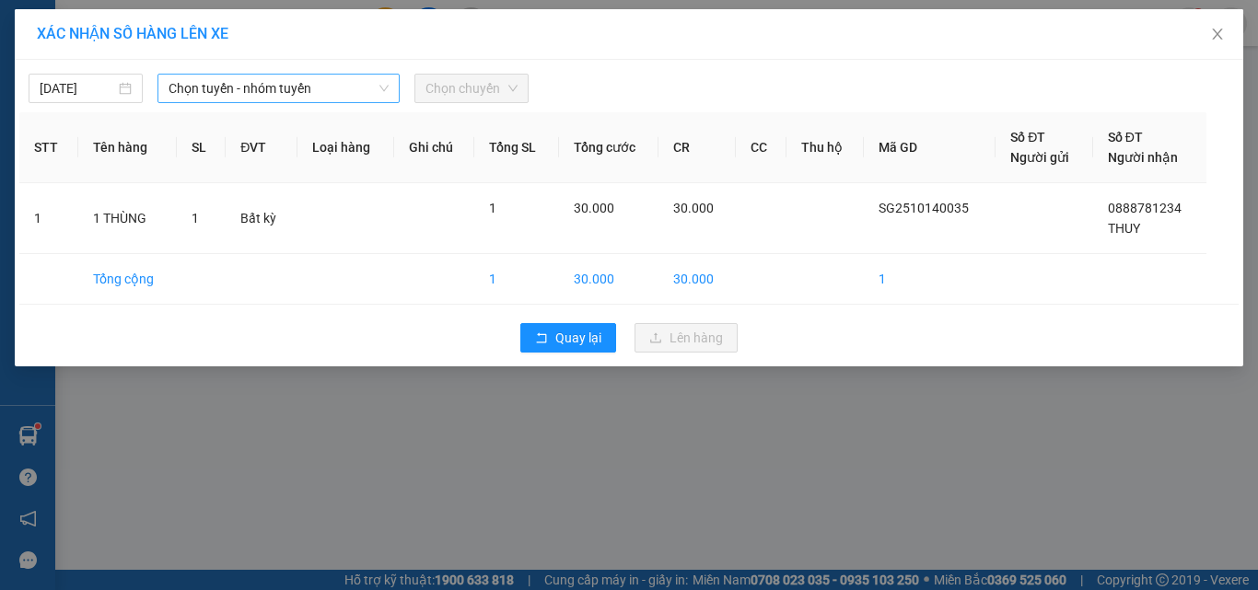
click at [328, 87] on span "Chọn tuyến - nhóm tuyến" at bounding box center [279, 89] width 220 height 28
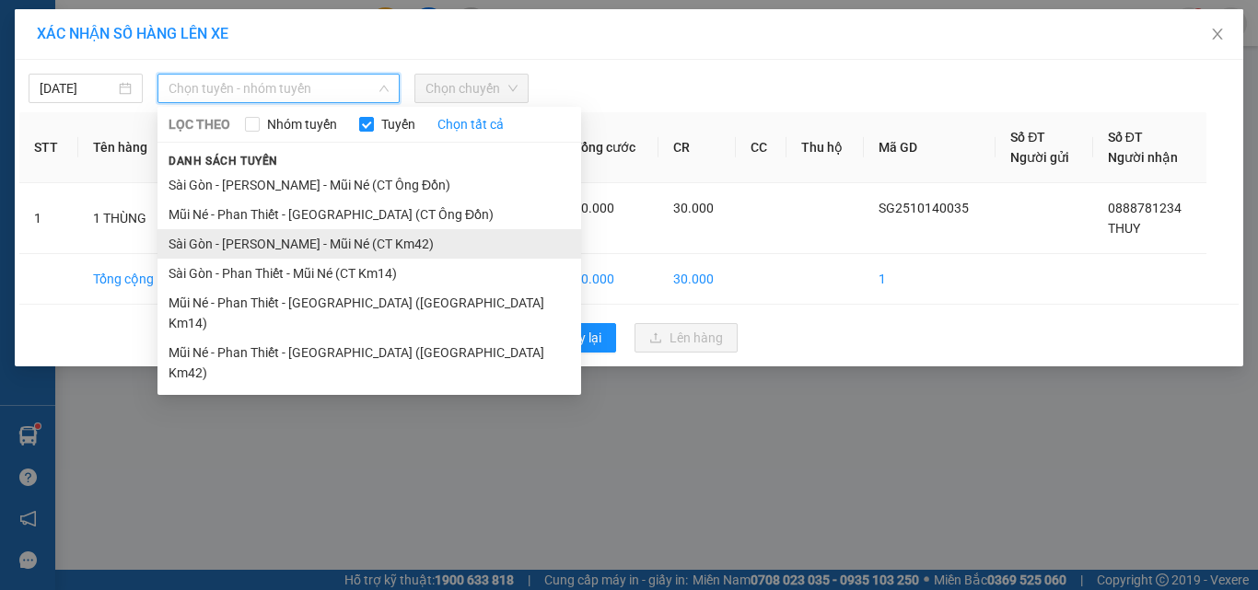
click at [290, 243] on li "Sài Gòn - [PERSON_NAME] - Mũi Né (CT Km42)" at bounding box center [369, 243] width 424 height 29
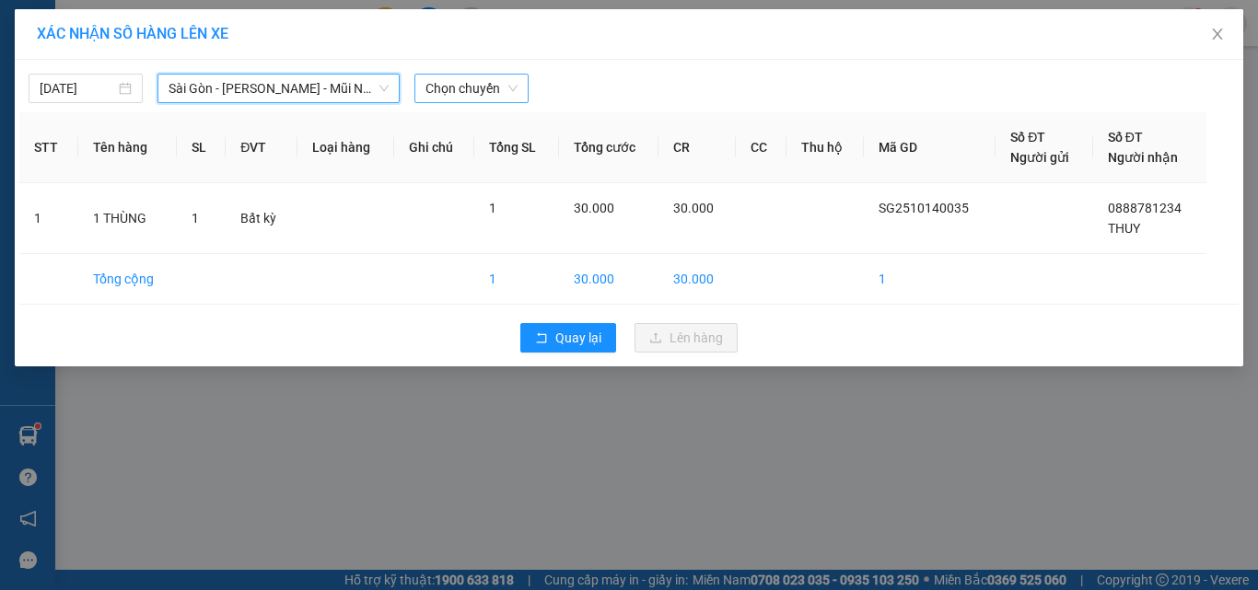
click at [460, 79] on span "Chọn chuyến" at bounding box center [471, 89] width 92 height 28
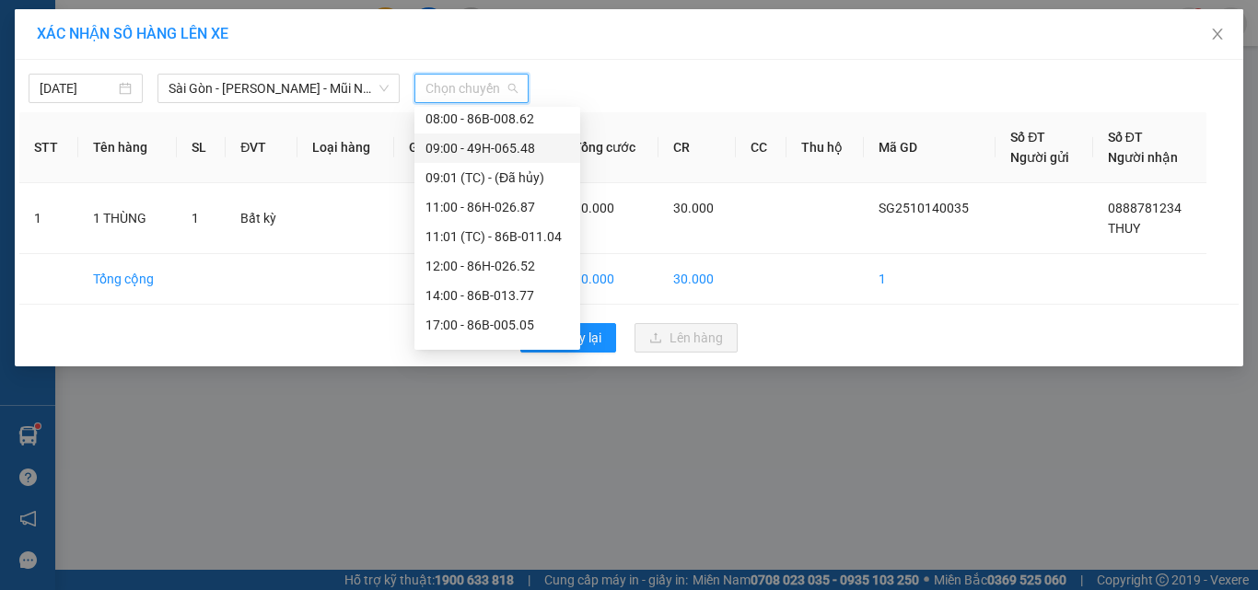
scroll to position [184, 0]
click at [464, 204] on div "14:00 - 86B-013.77" at bounding box center [497, 206] width 144 height 20
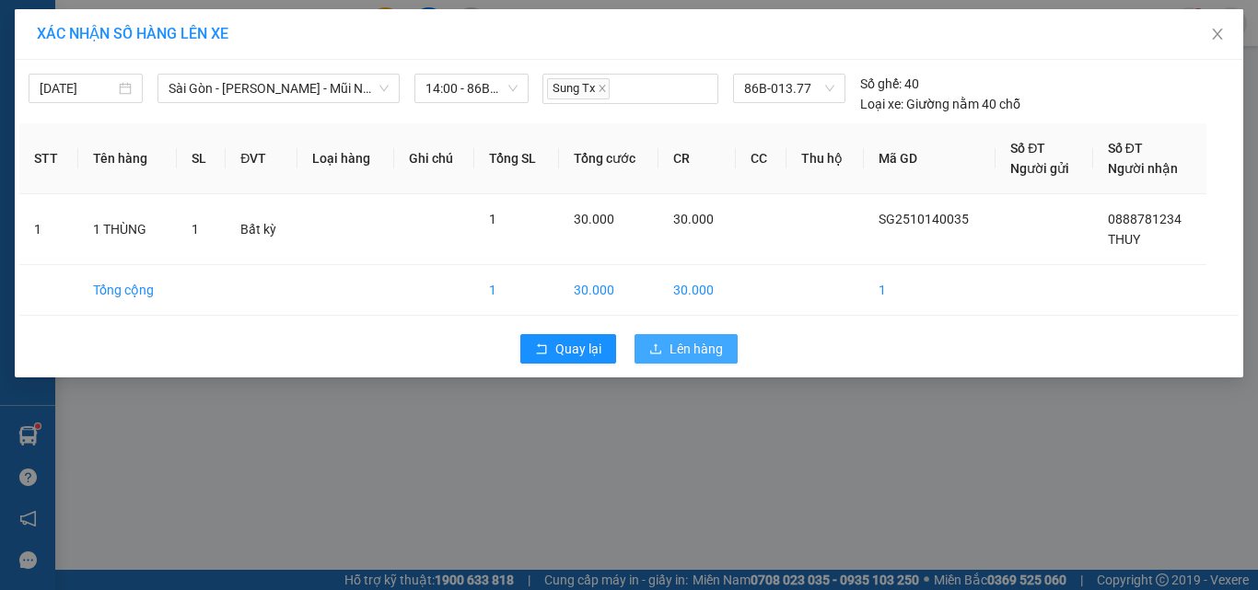
click at [723, 350] on button "Lên hàng" at bounding box center [685, 348] width 103 height 29
